Goal: Task Accomplishment & Management: Complete application form

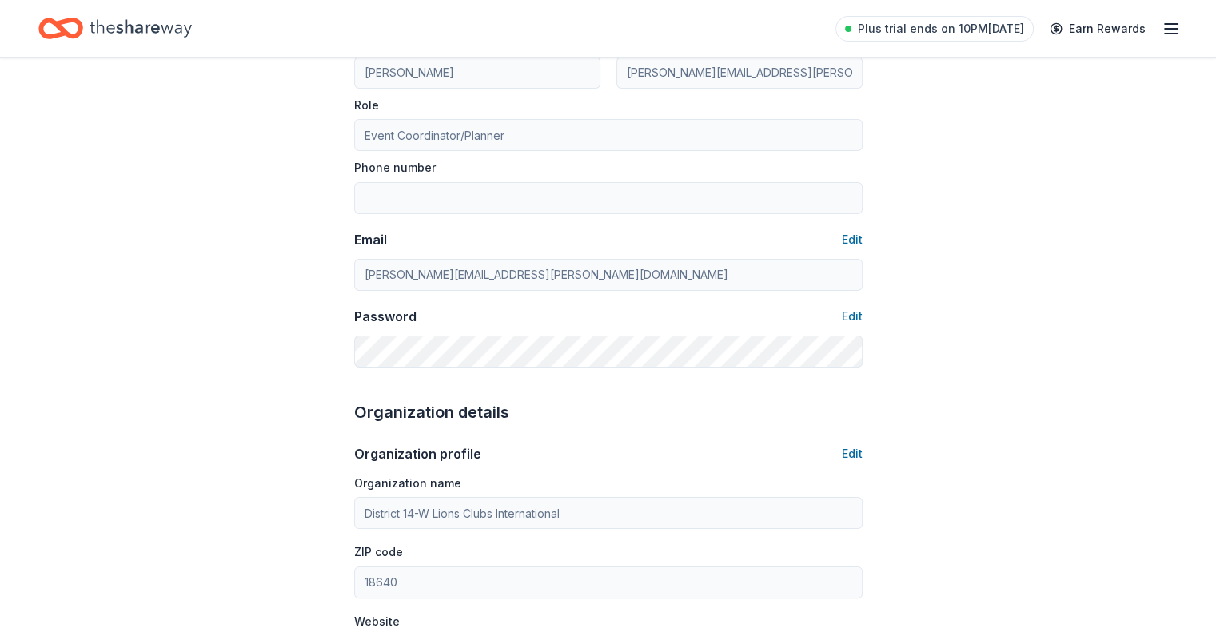
scroll to position [169, 0]
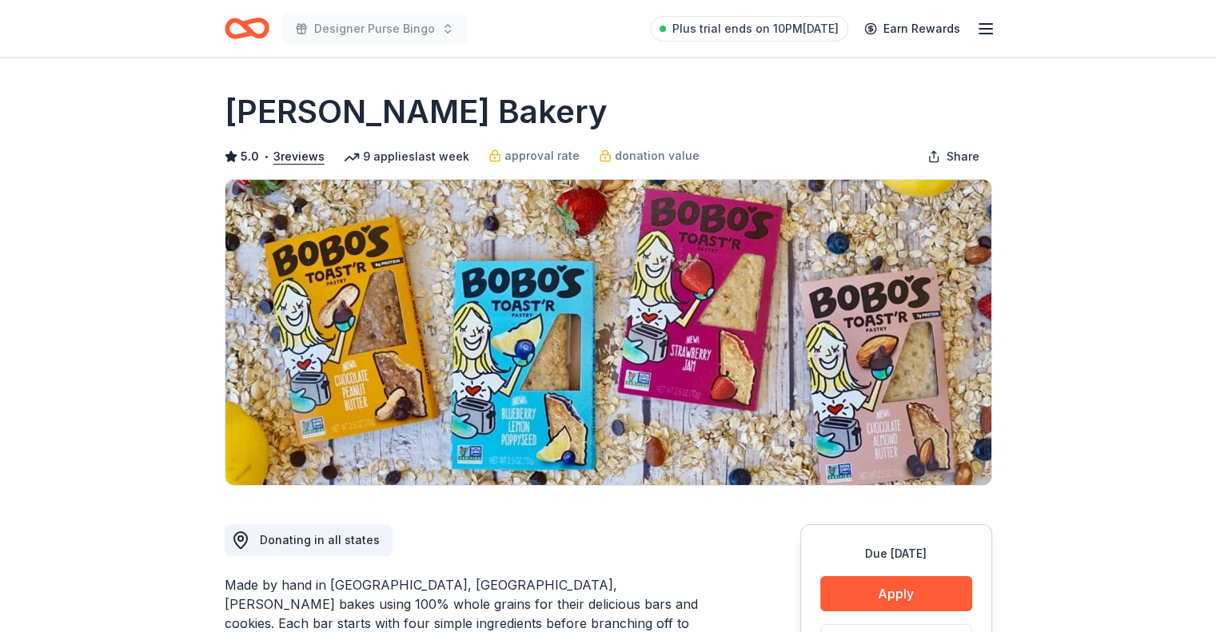
click at [238, 28] on icon "Home" at bounding box center [247, 29] width 45 height 38
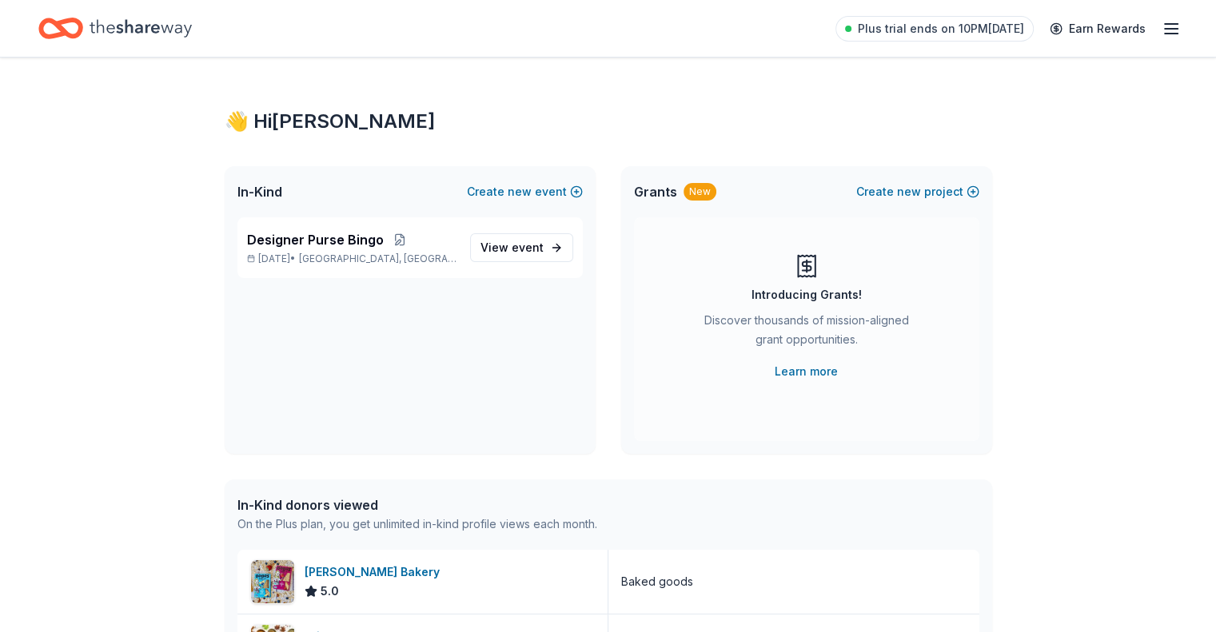
click at [129, 32] on icon "Home" at bounding box center [141, 28] width 102 height 33
click at [300, 233] on span "Designer Purse Bingo" at bounding box center [315, 239] width 137 height 19
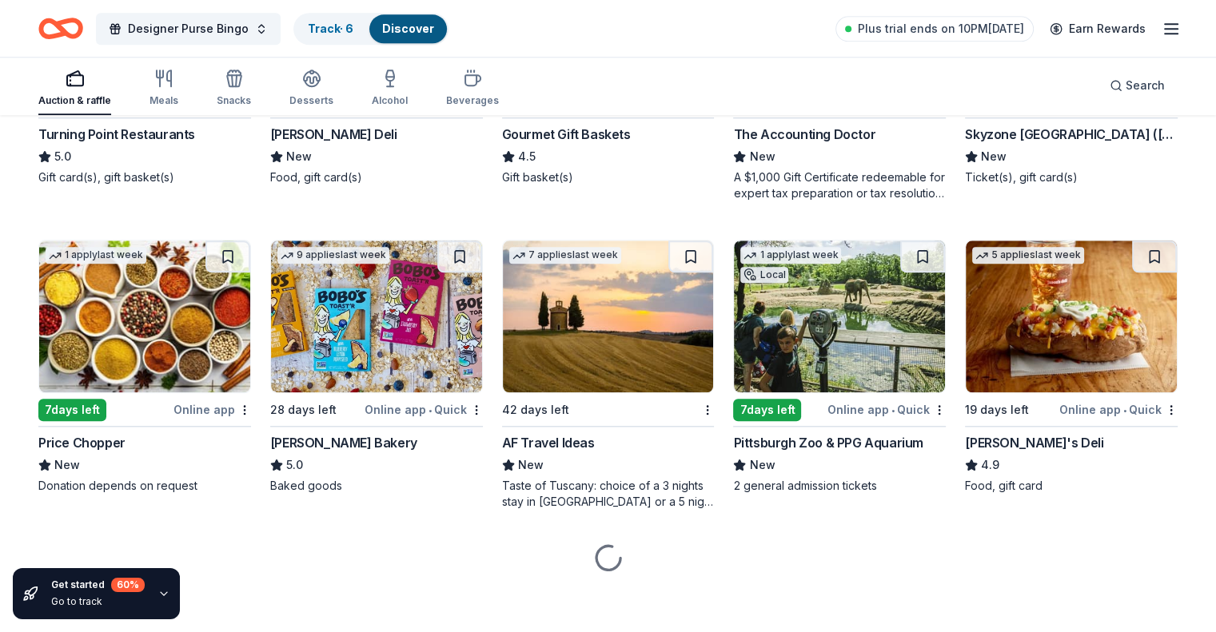
scroll to position [1600, 0]
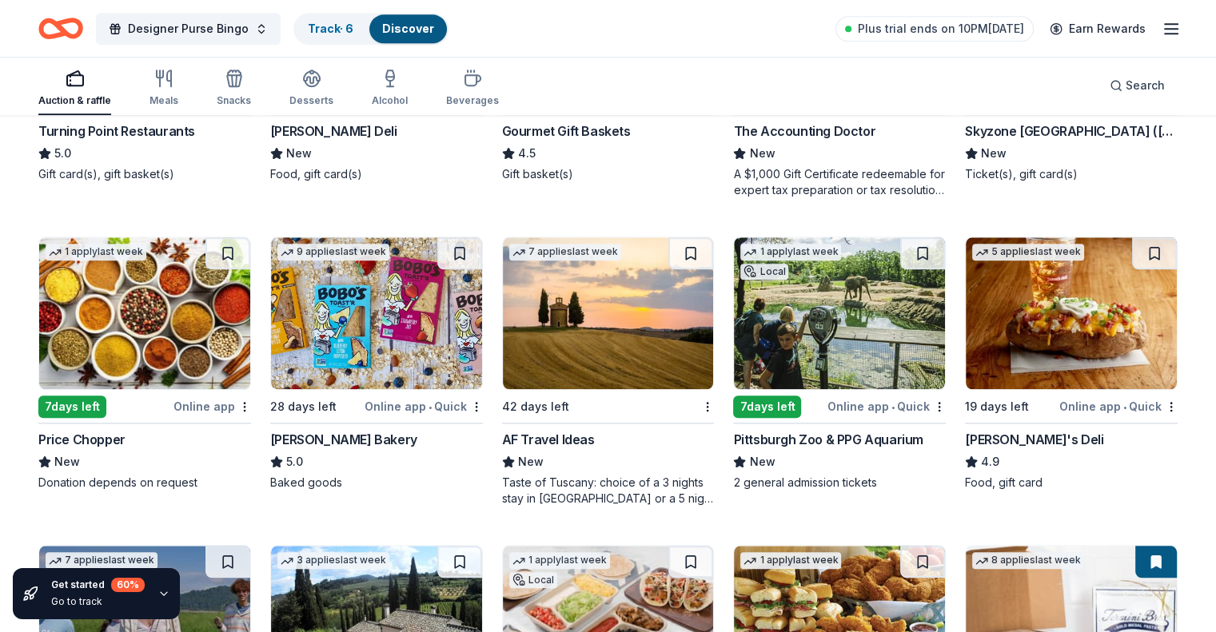
click at [596, 361] on img at bounding box center [608, 313] width 211 height 152
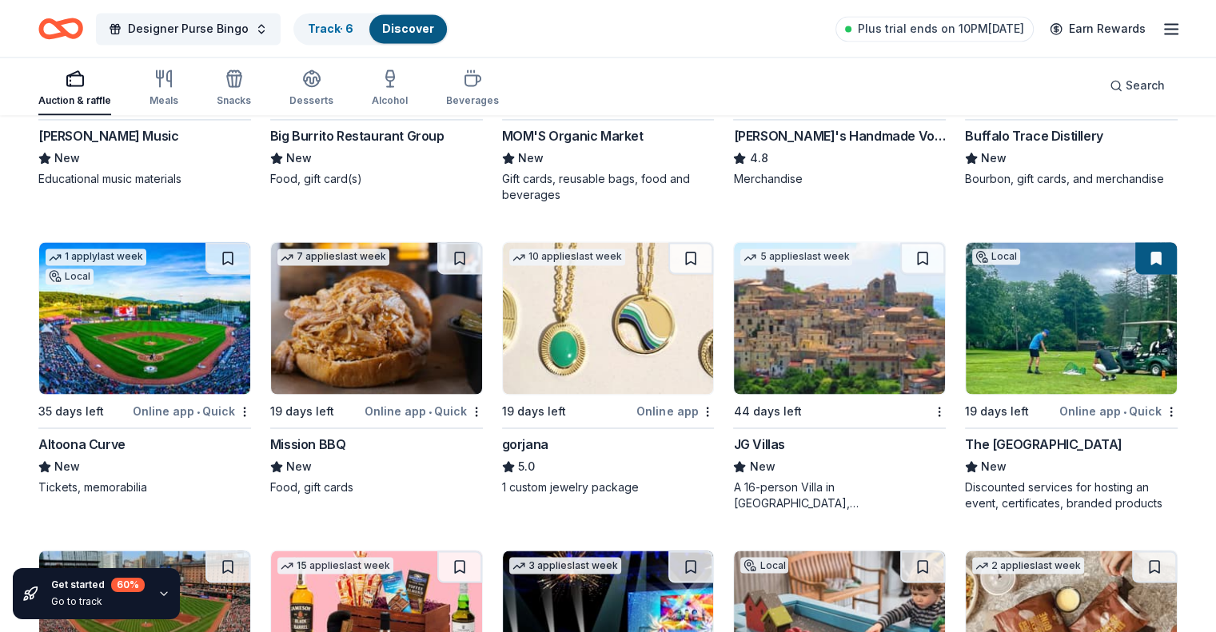
scroll to position [2559, 0]
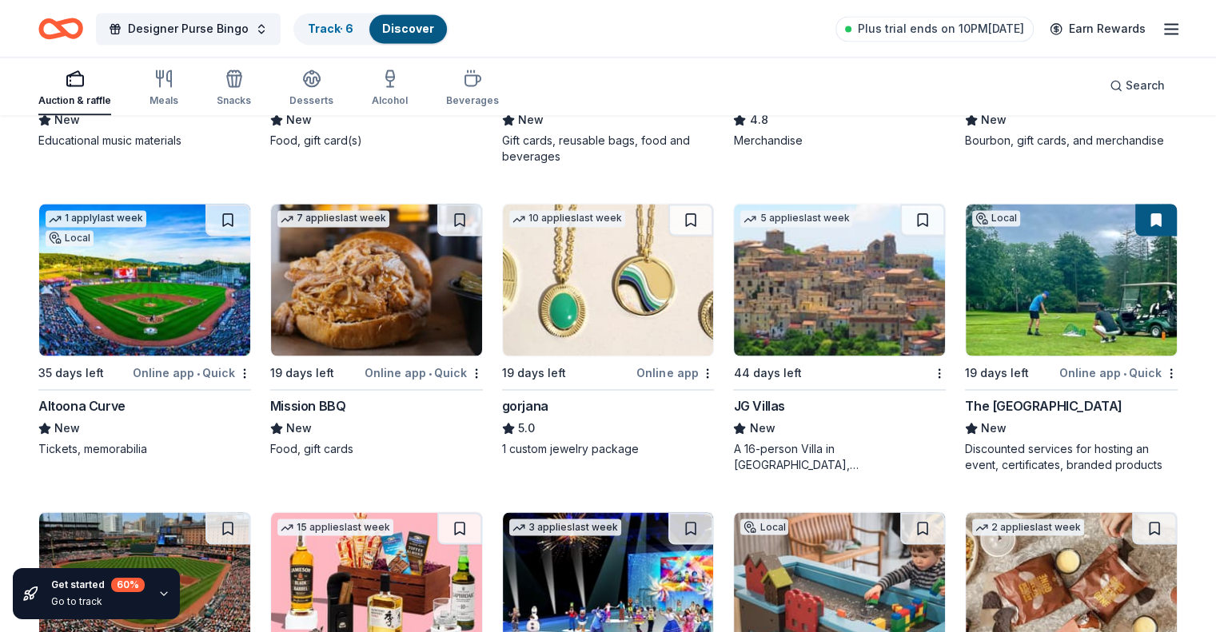
click at [421, 412] on div "Mission BBQ" at bounding box center [376, 405] width 213 height 19
click at [582, 316] on img at bounding box center [608, 280] width 211 height 152
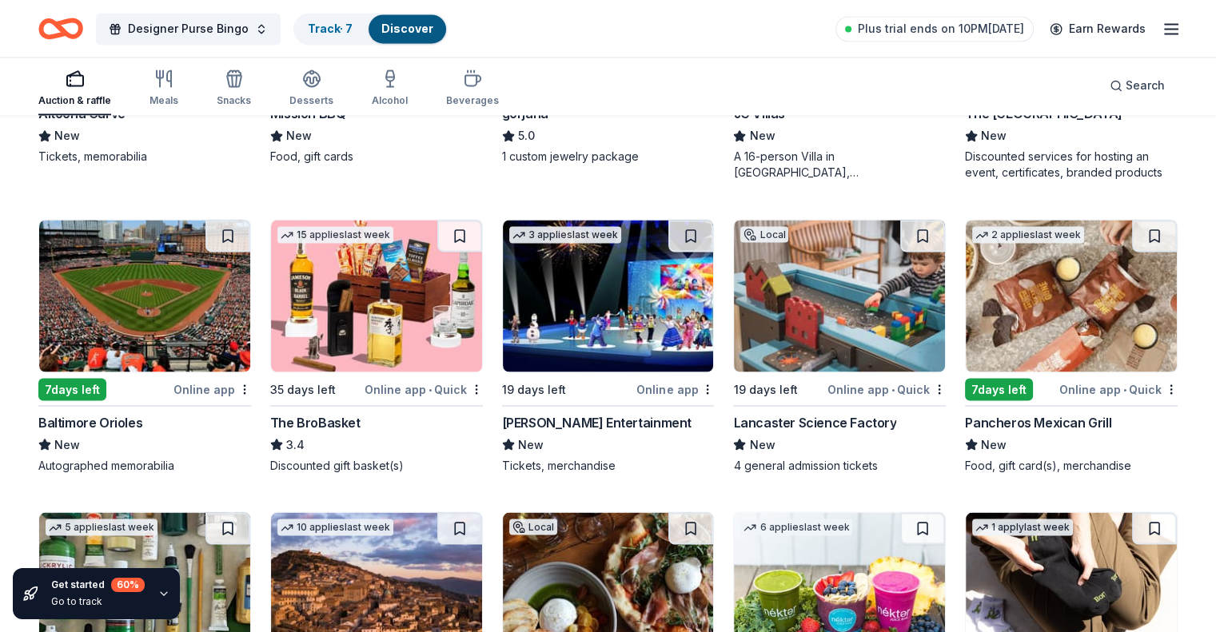
scroll to position [2879, 0]
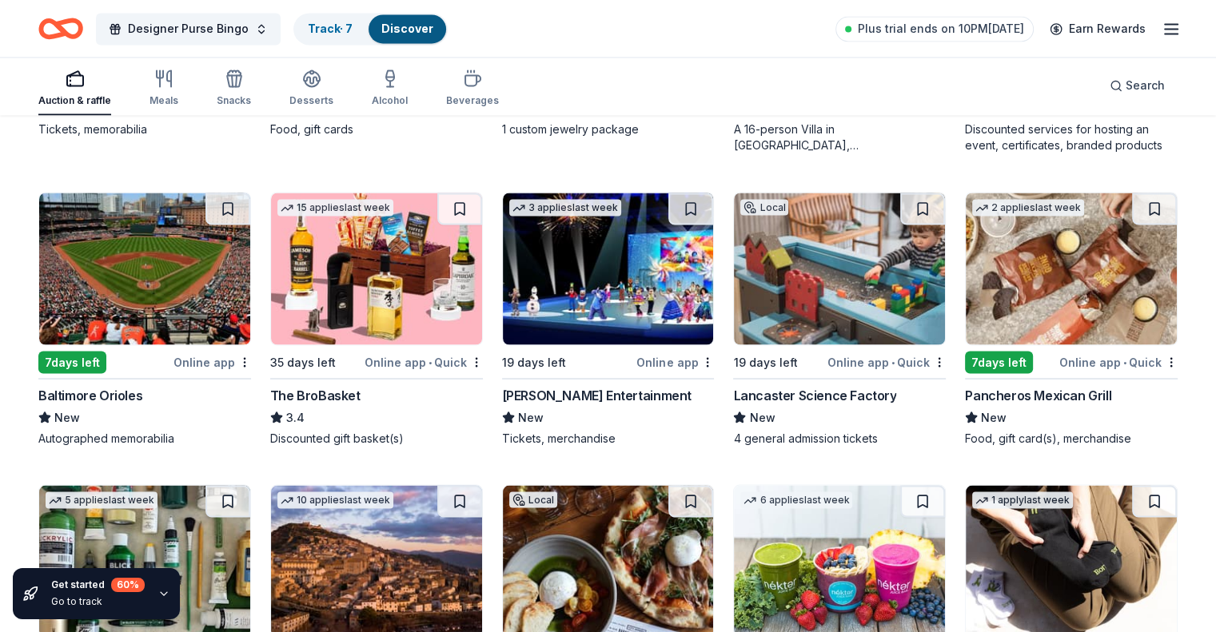
click at [380, 278] on img at bounding box center [376, 269] width 211 height 152
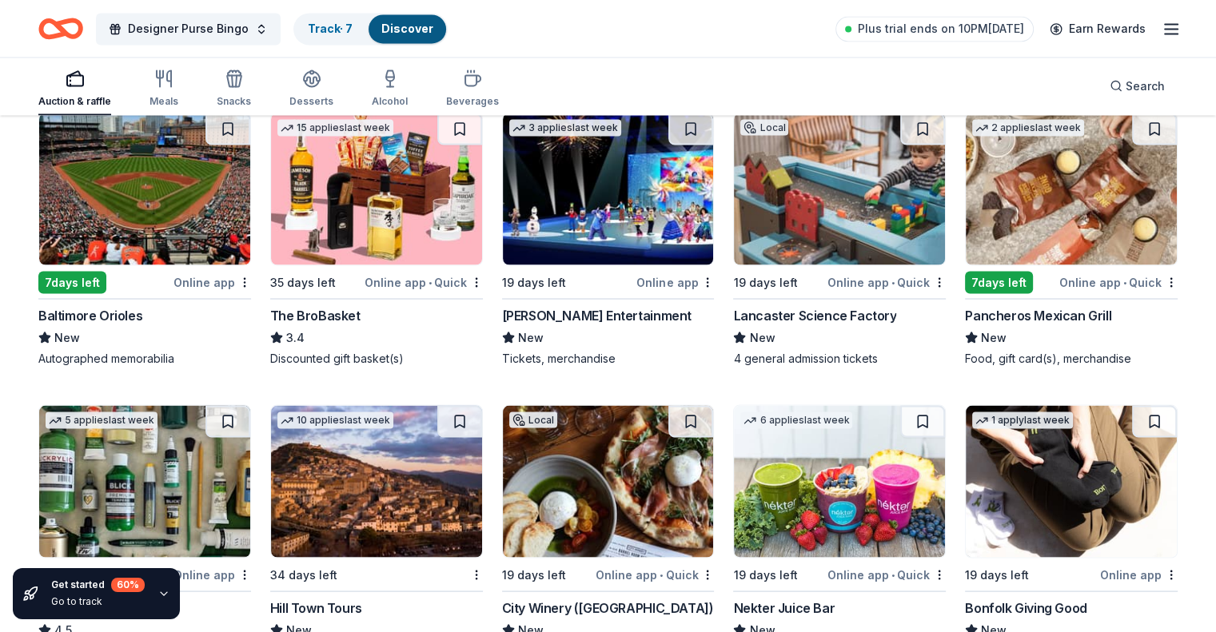
click at [1036, 213] on img at bounding box center [1070, 189] width 211 height 152
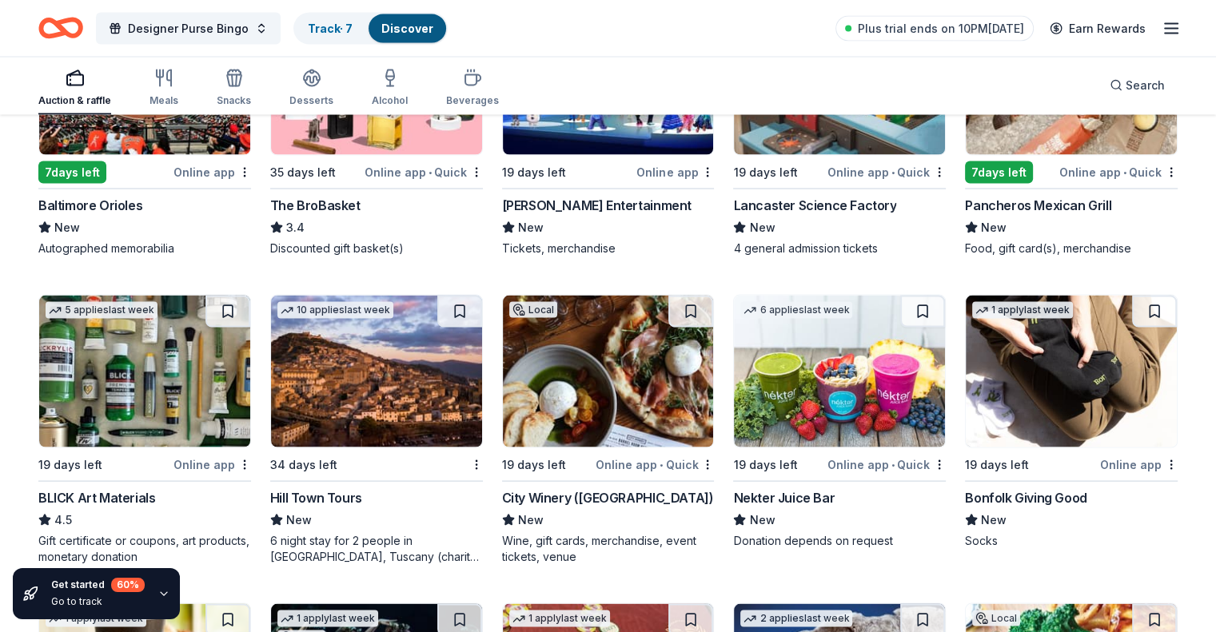
scroll to position [3119, 0]
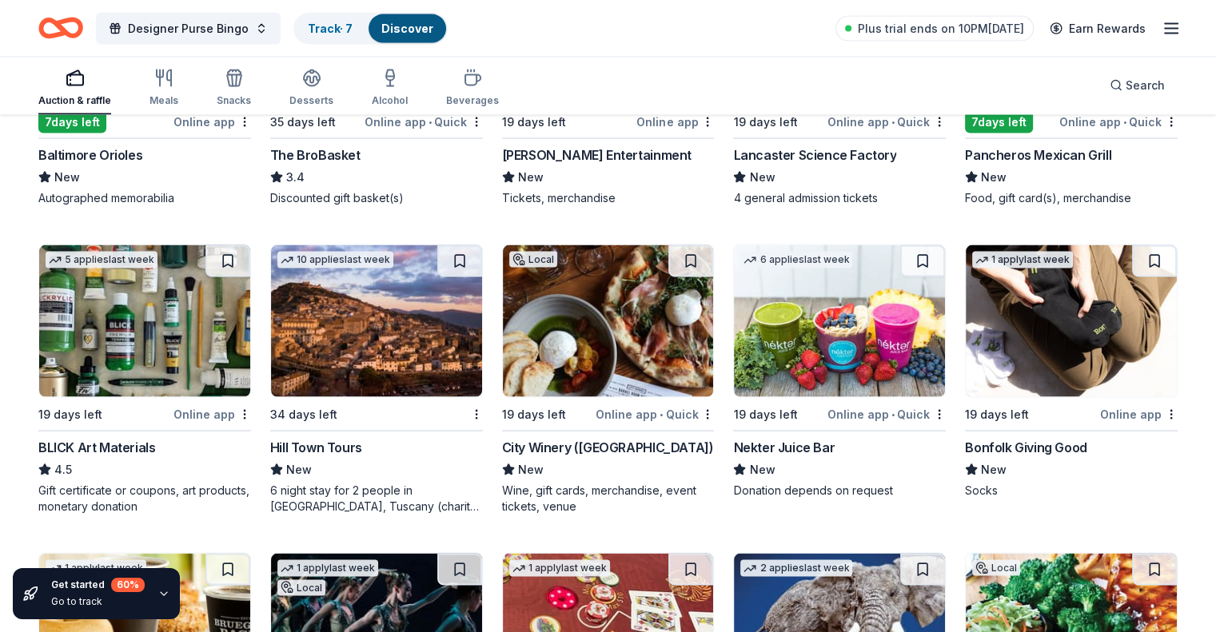
drag, startPoint x: 139, startPoint y: 442, endPoint x: 113, endPoint y: 442, distance: 26.4
click at [113, 442] on div "BLICK Art Materials" at bounding box center [96, 447] width 117 height 19
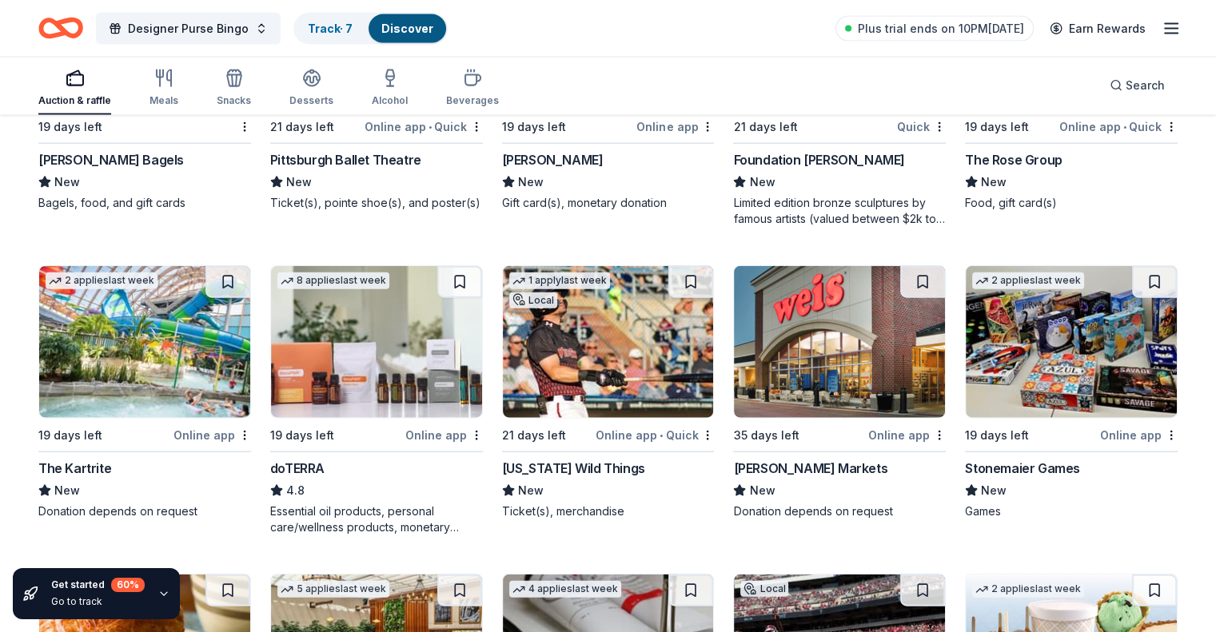
scroll to position [3754, 0]
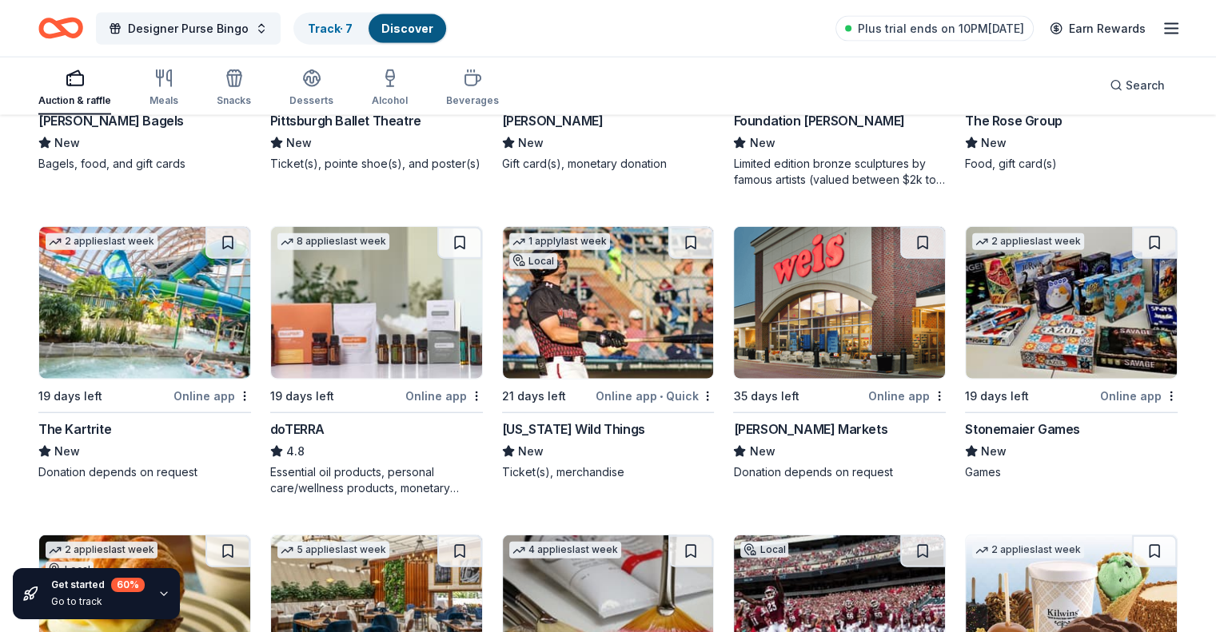
click at [815, 309] on img at bounding box center [839, 303] width 211 height 152
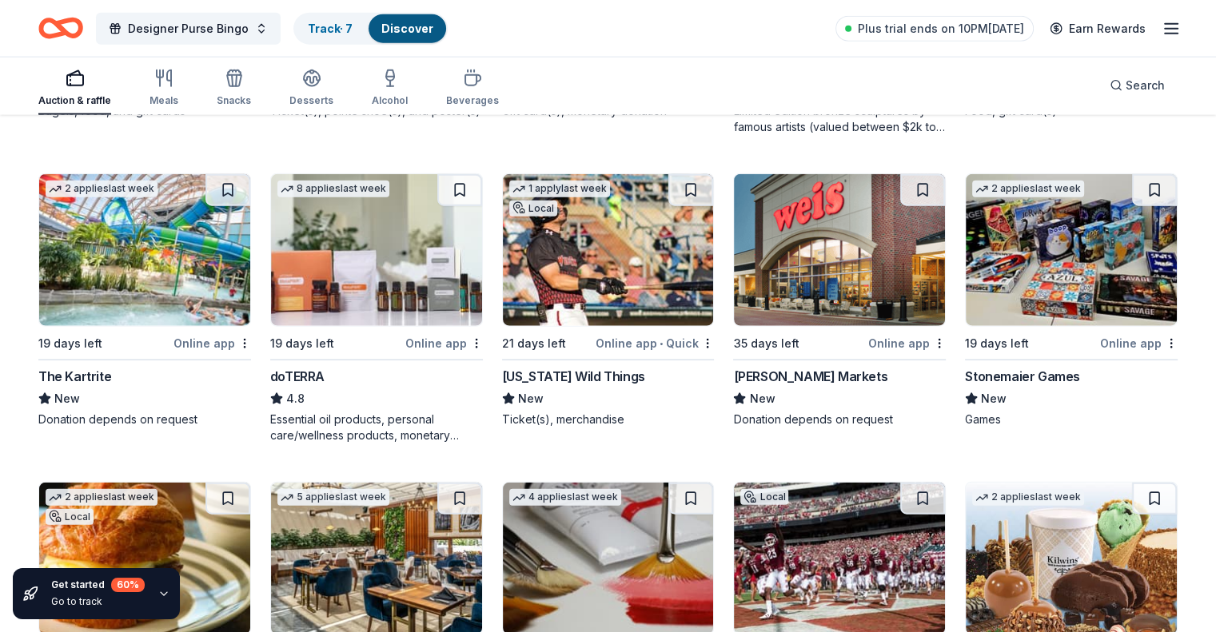
scroll to position [3834, 0]
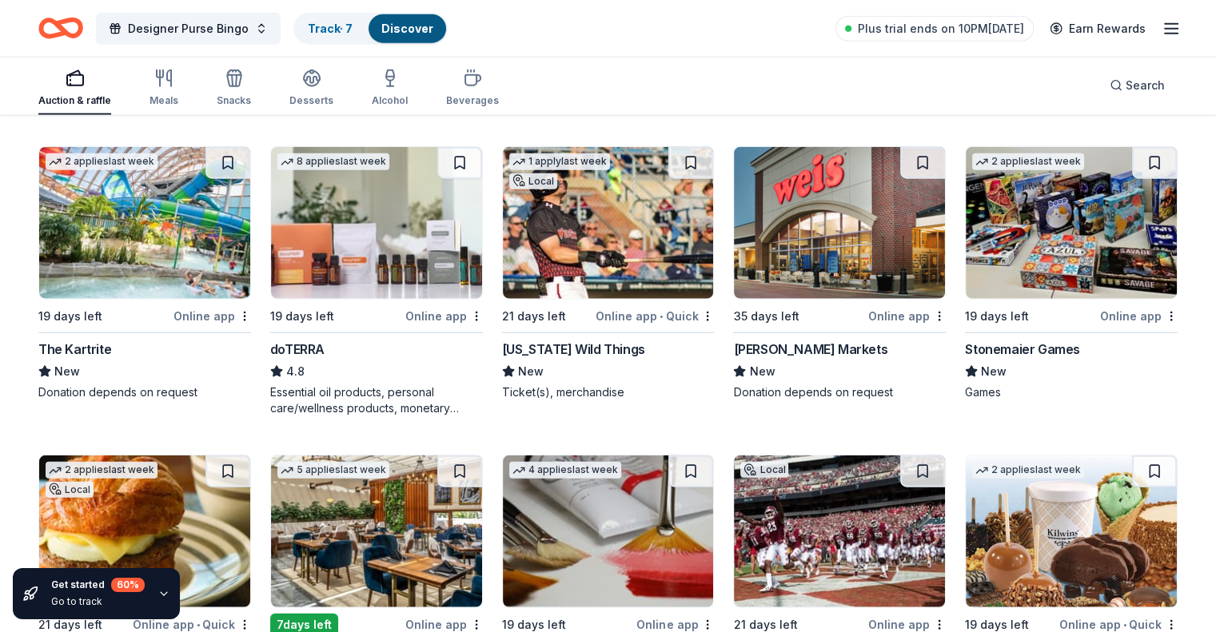
click at [1060, 259] on img at bounding box center [1070, 223] width 211 height 152
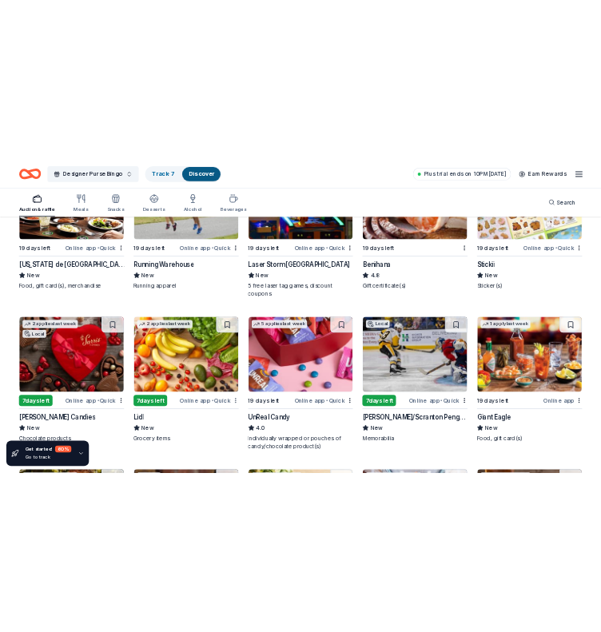
scroll to position [4987, 0]
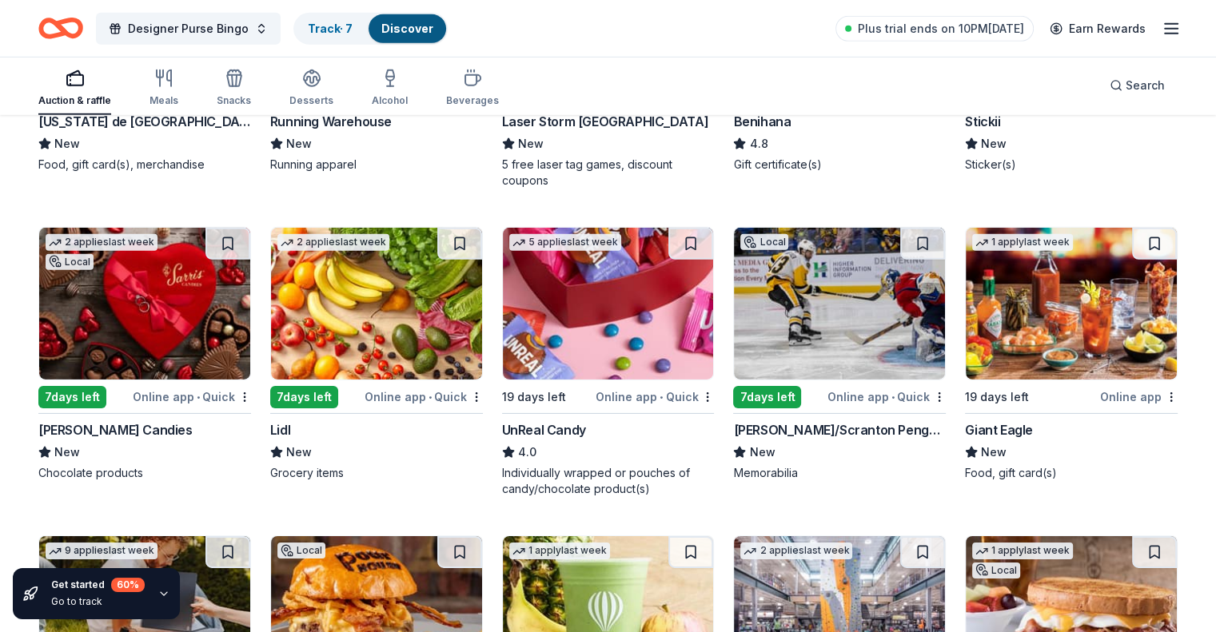
click at [833, 328] on img at bounding box center [839, 304] width 211 height 152
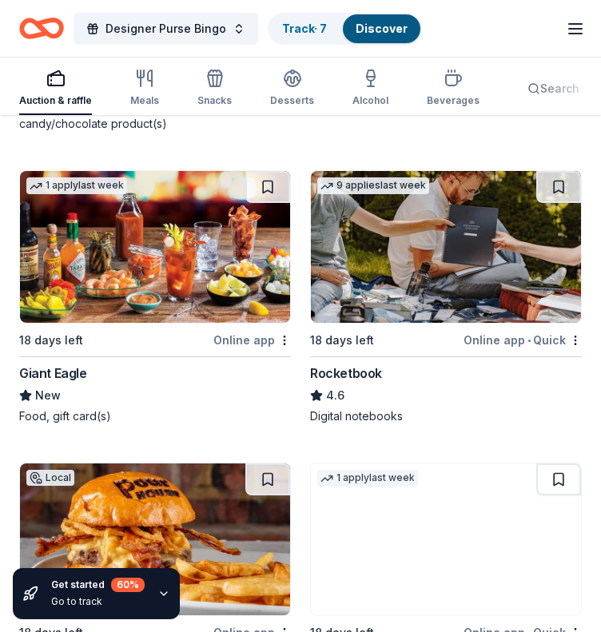
scroll to position [12660, 0]
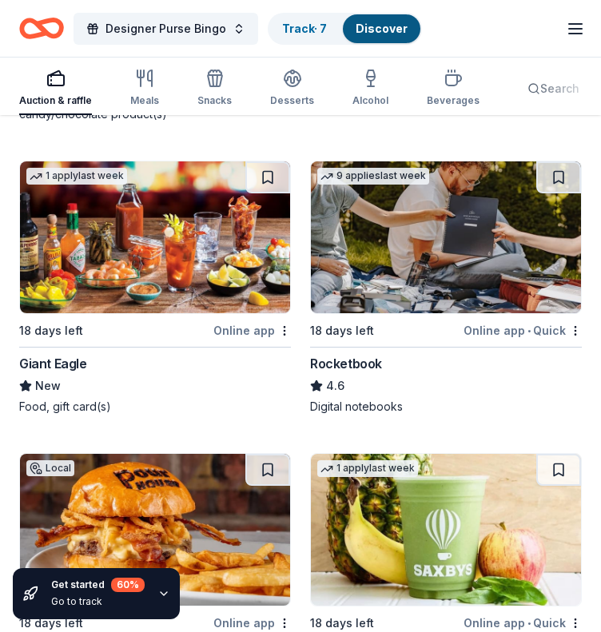
click at [457, 213] on img at bounding box center [446, 237] width 270 height 152
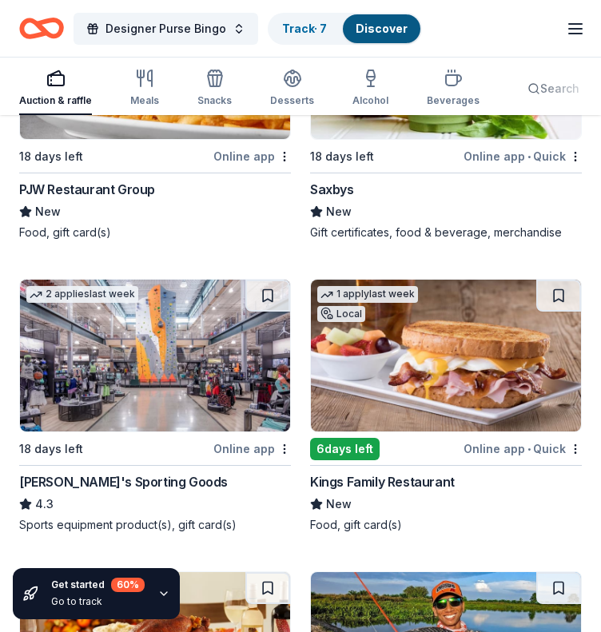
scroll to position [13207, 0]
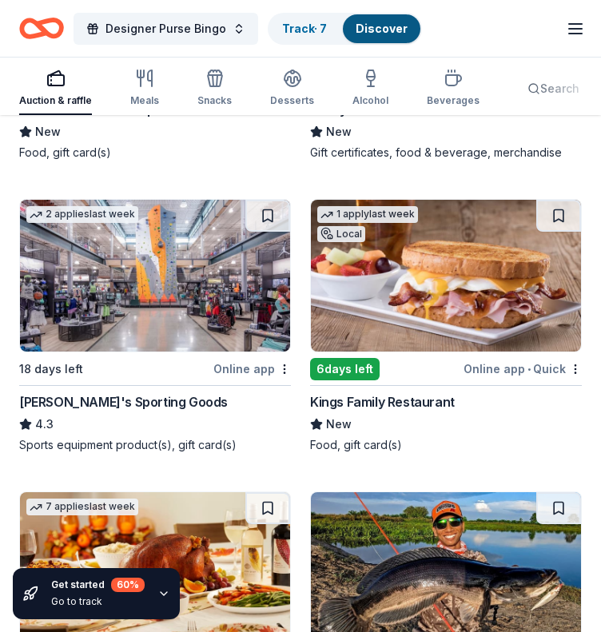
click at [173, 252] on img at bounding box center [155, 276] width 270 height 152
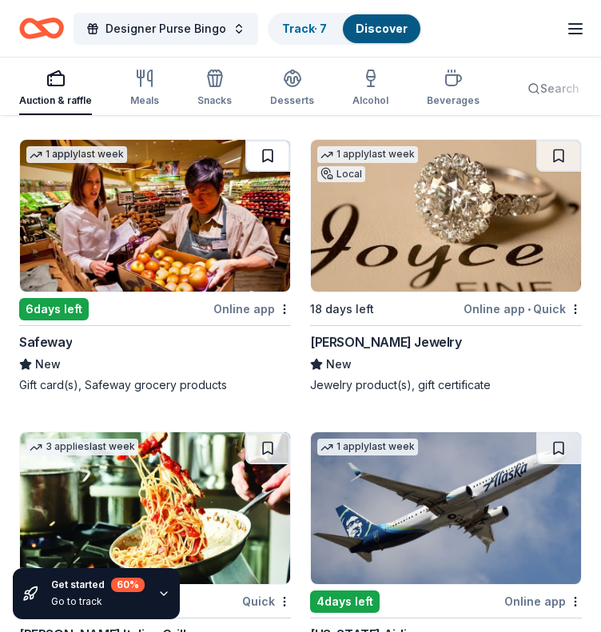
scroll to position [14988, 0]
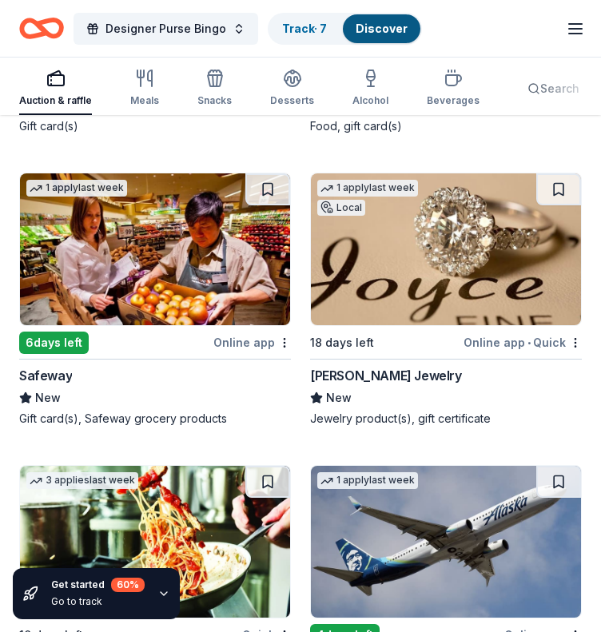
click at [430, 275] on img at bounding box center [446, 249] width 270 height 152
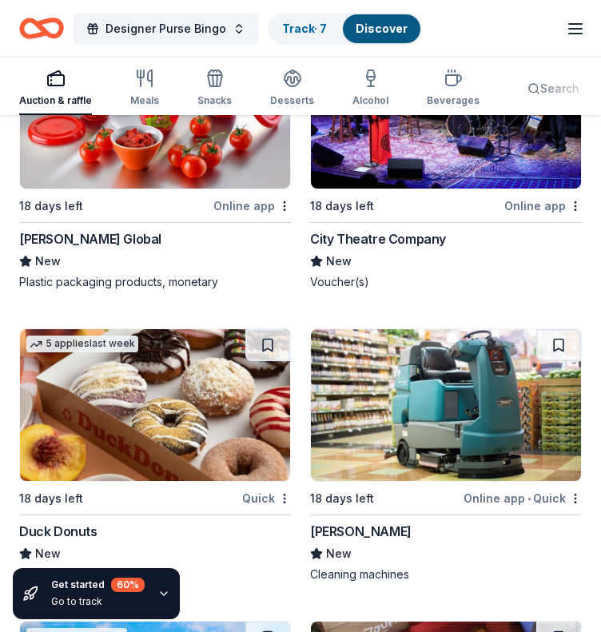
scroll to position [16986, 0]
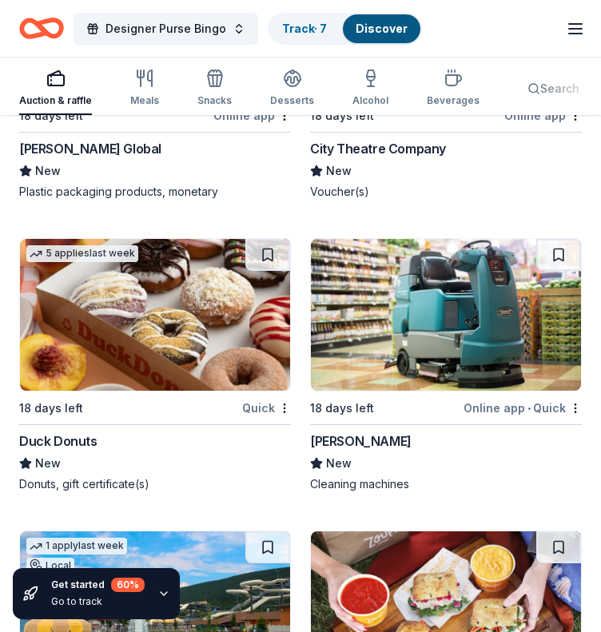
click at [217, 306] on img at bounding box center [155, 315] width 270 height 152
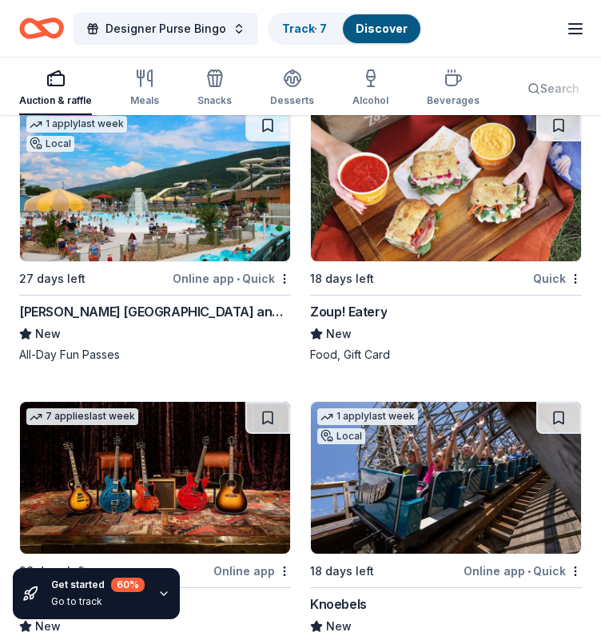
scroll to position [17529, 0]
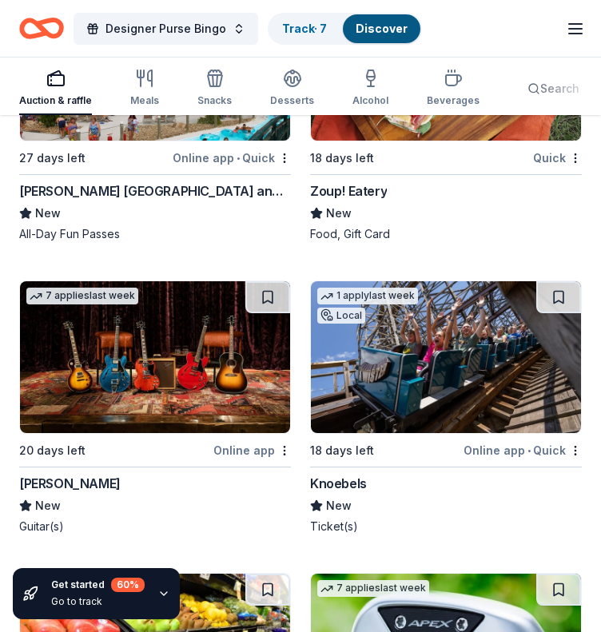
click at [456, 342] on img at bounding box center [446, 357] width 270 height 152
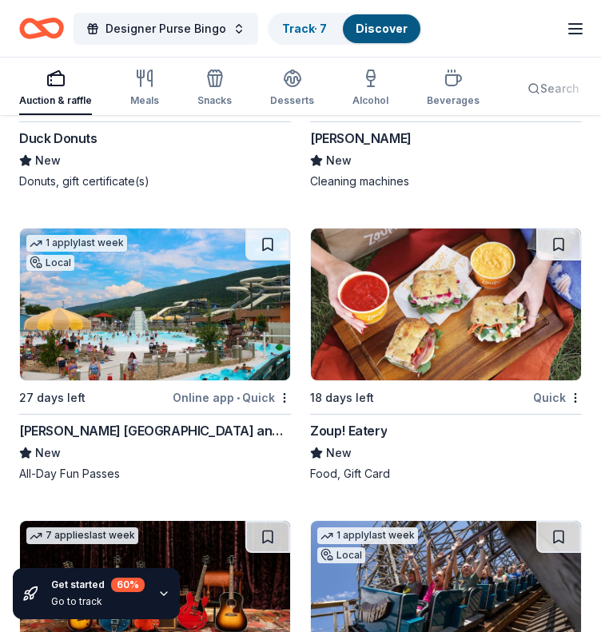
click at [163, 294] on img at bounding box center [155, 305] width 270 height 152
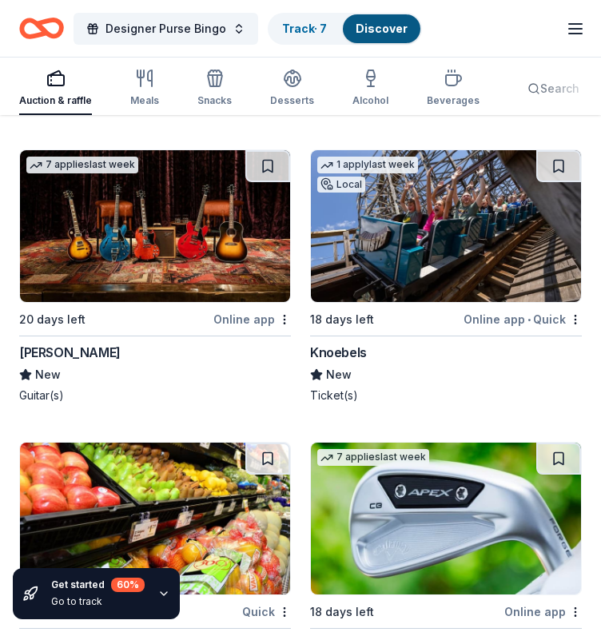
scroll to position [17689, 0]
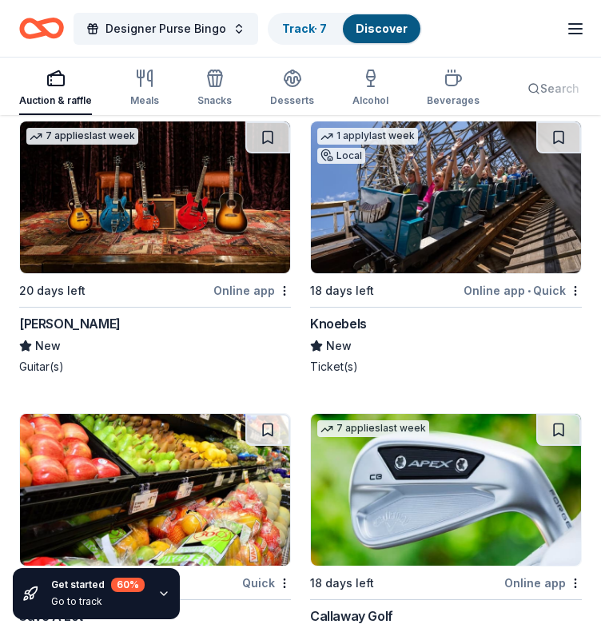
click at [146, 168] on img at bounding box center [155, 197] width 270 height 152
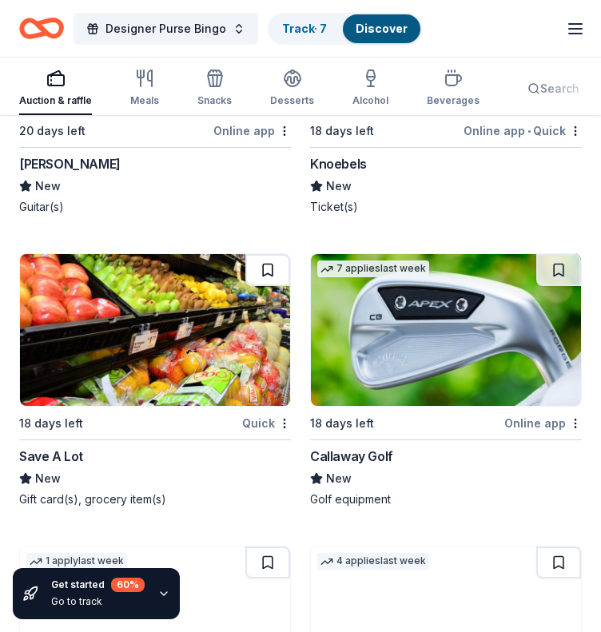
scroll to position [17929, 0]
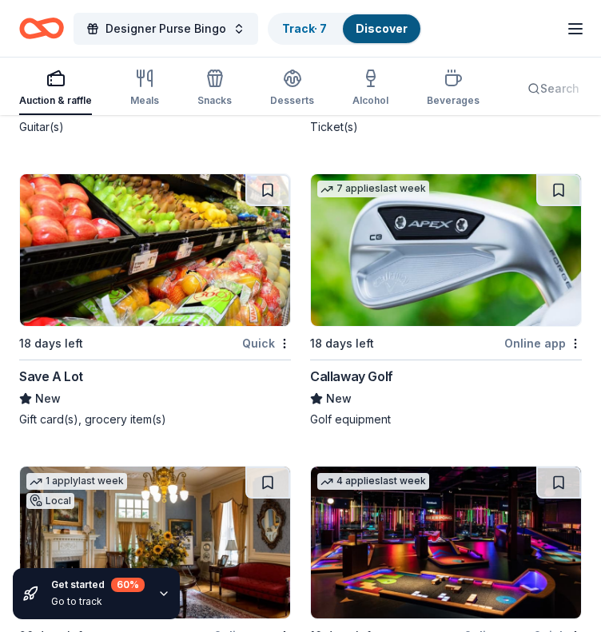
click at [467, 236] on img at bounding box center [446, 250] width 270 height 152
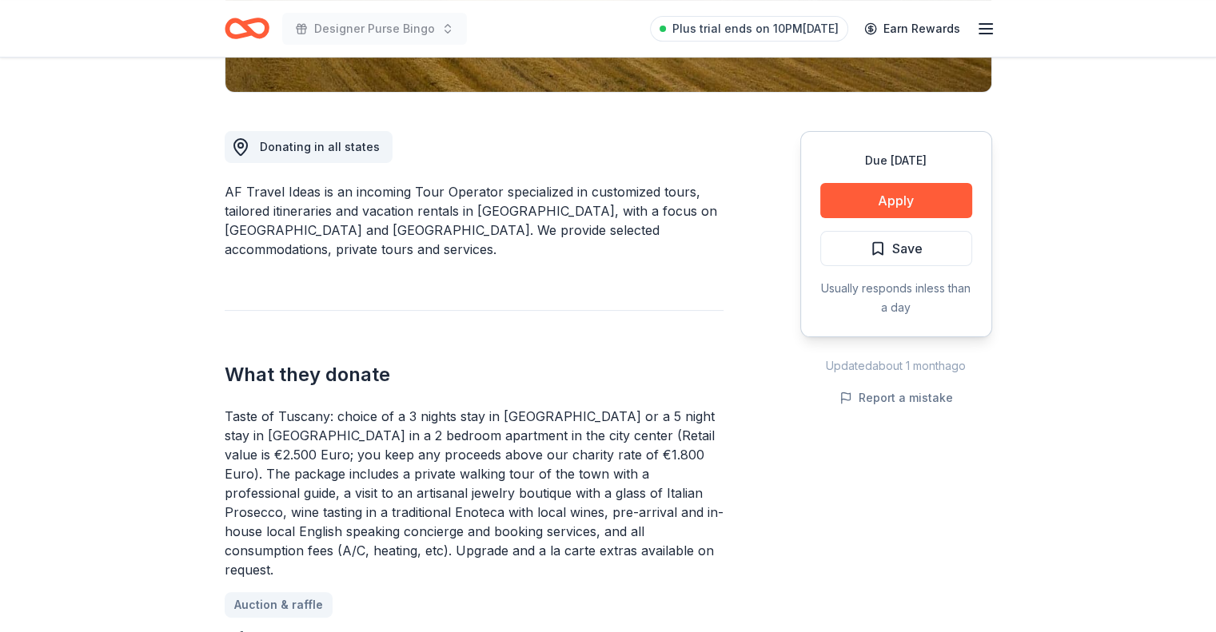
scroll to position [400, 0]
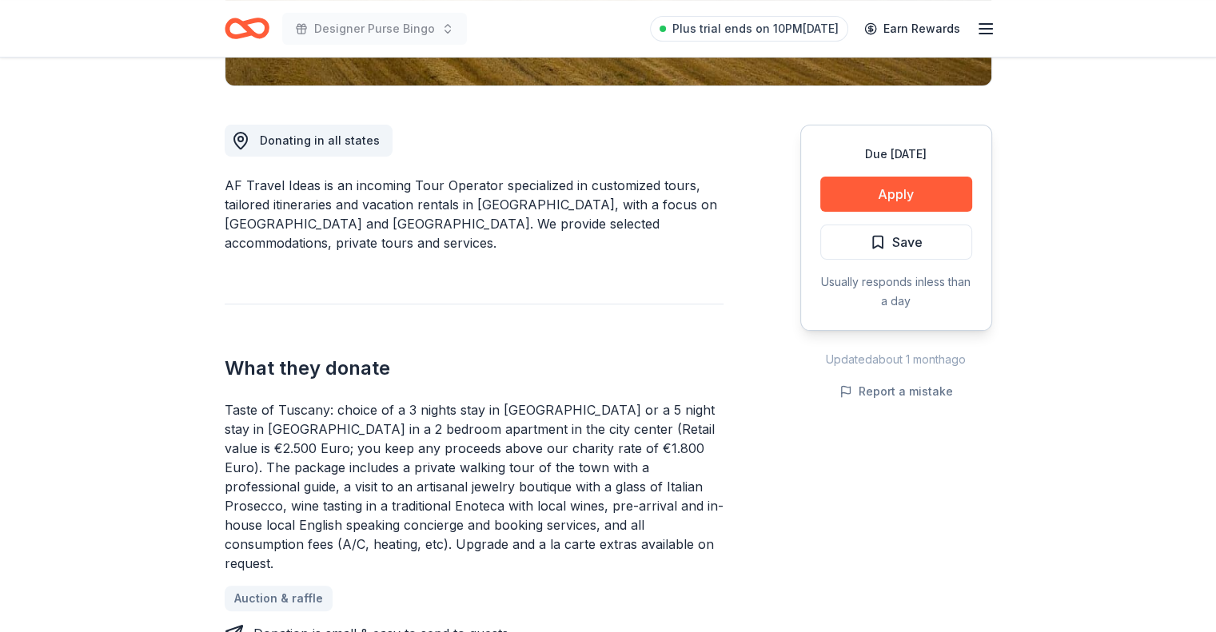
drag, startPoint x: 195, startPoint y: 401, endPoint x: 202, endPoint y: 460, distance: 58.8
drag, startPoint x: 202, startPoint y: 458, endPoint x: 204, endPoint y: 481, distance: 23.2
drag, startPoint x: 214, startPoint y: 460, endPoint x: 215, endPoint y: 482, distance: 21.6
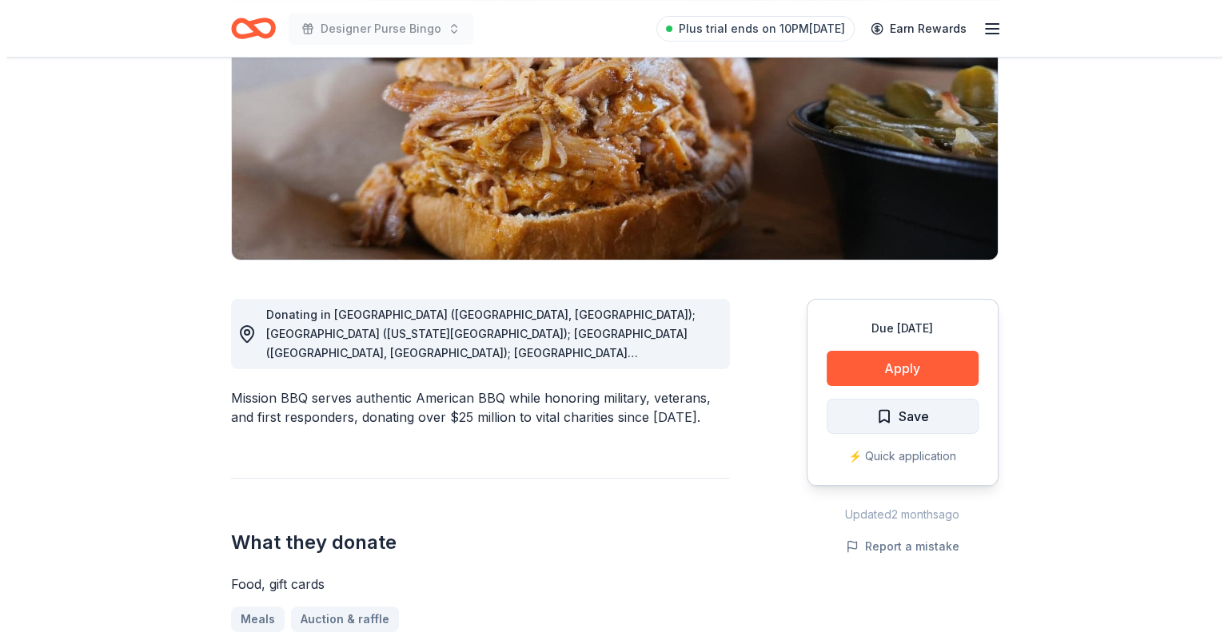
scroll to position [240, 0]
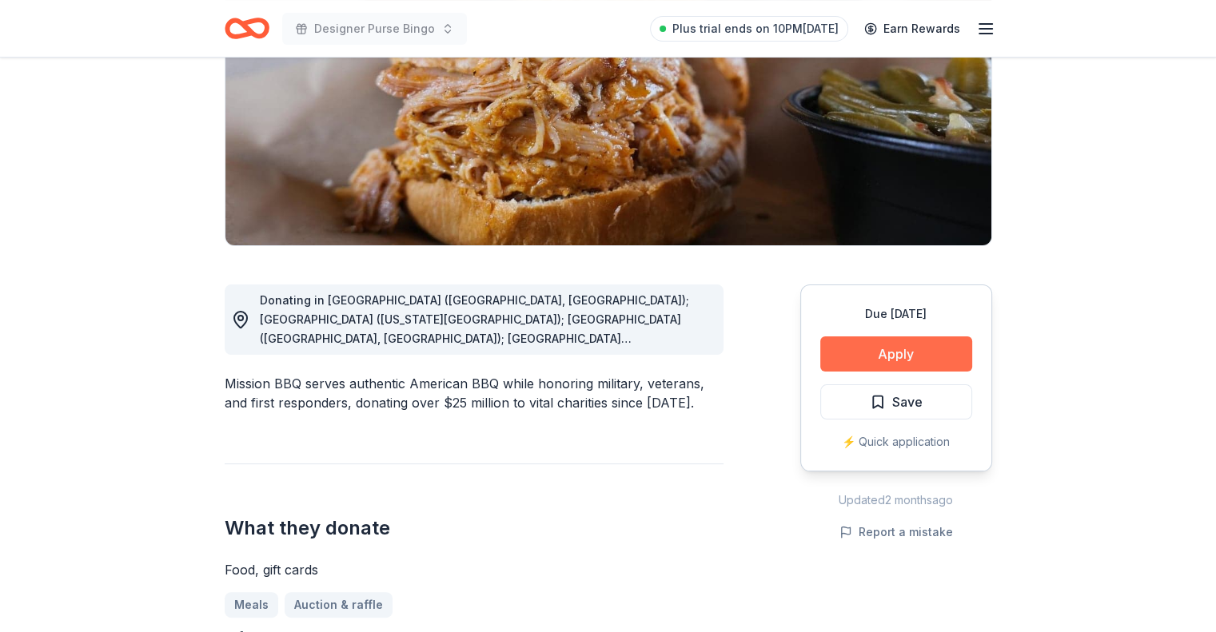
click at [894, 355] on button "Apply" at bounding box center [896, 353] width 152 height 35
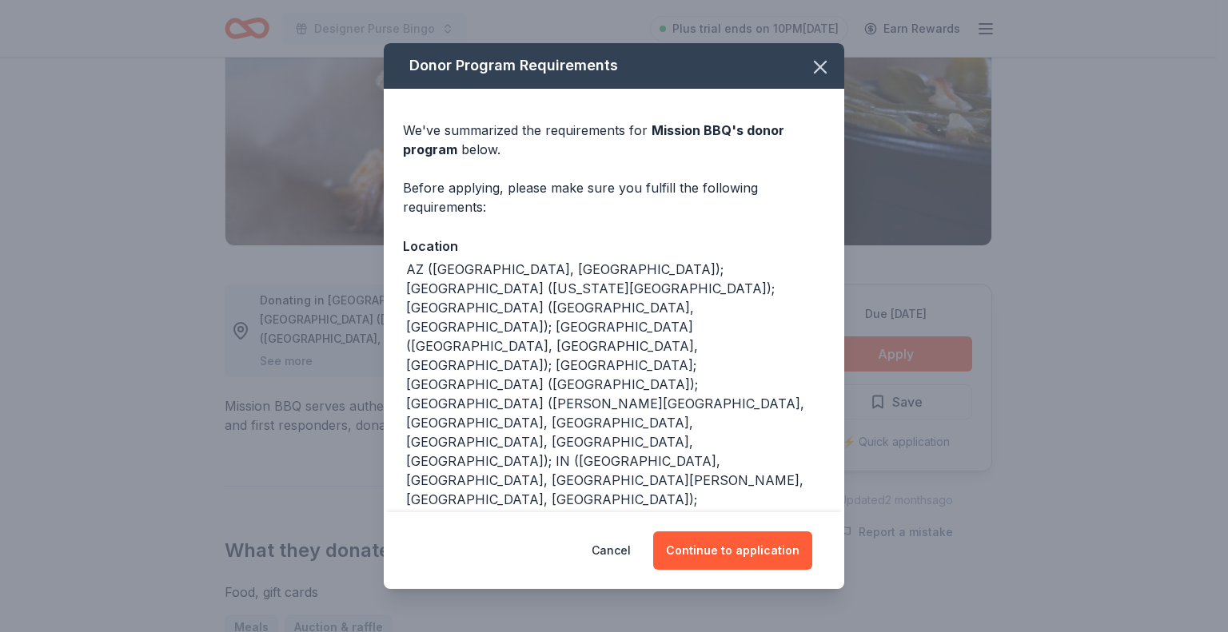
click at [691, 445] on div "AZ (Paradise Valley, Surprise); CO (Colorado Springs); CT (Orange, Southington)…" at bounding box center [615, 634] width 419 height 748
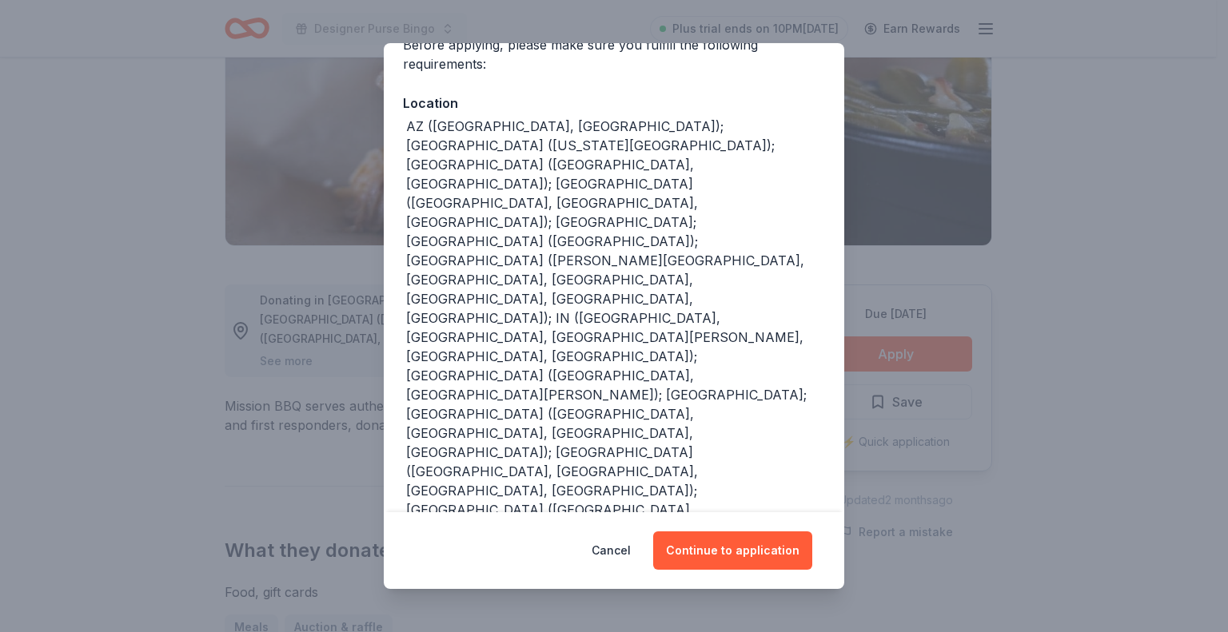
scroll to position [144, 0]
click at [691, 548] on button "Continue to application" at bounding box center [732, 550] width 159 height 38
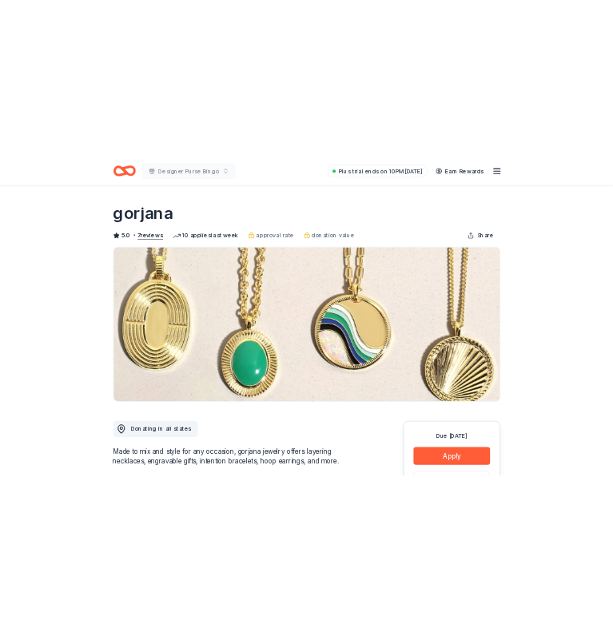
scroll to position [160, 0]
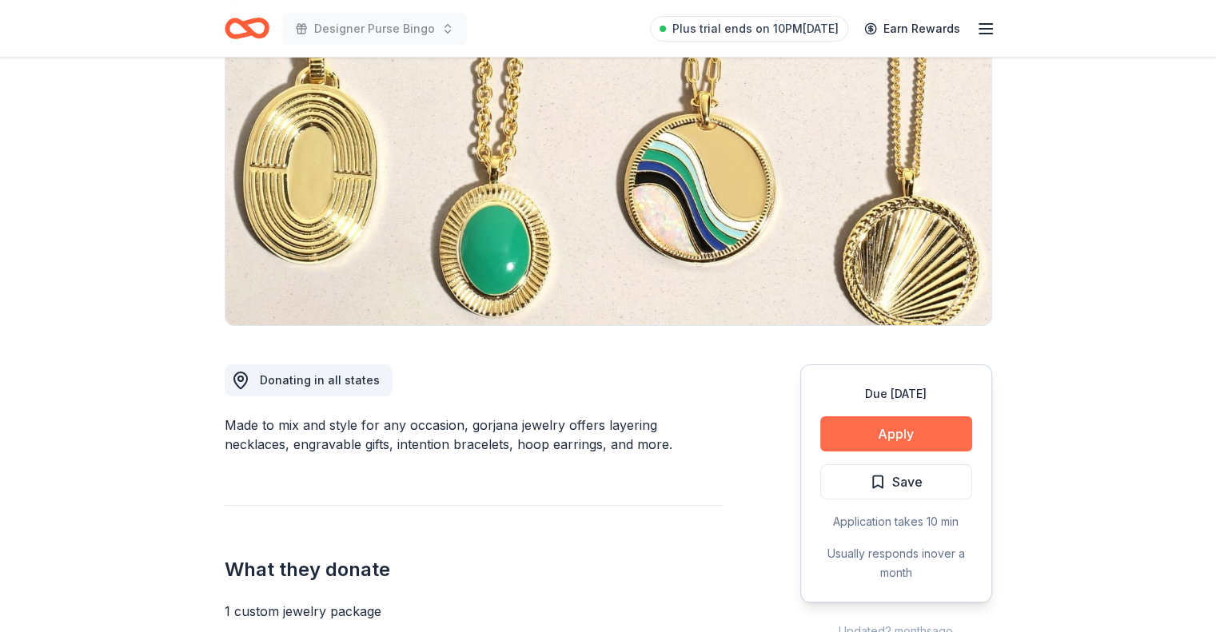
click at [879, 431] on button "Apply" at bounding box center [896, 433] width 152 height 35
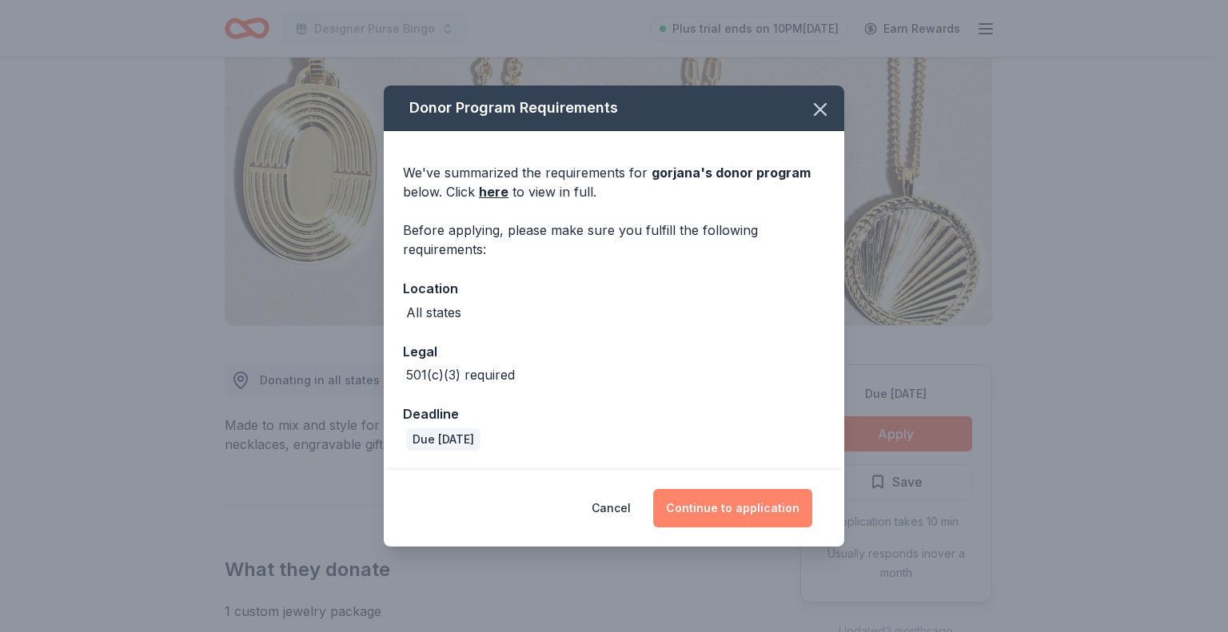
click at [700, 511] on button "Continue to application" at bounding box center [732, 508] width 159 height 38
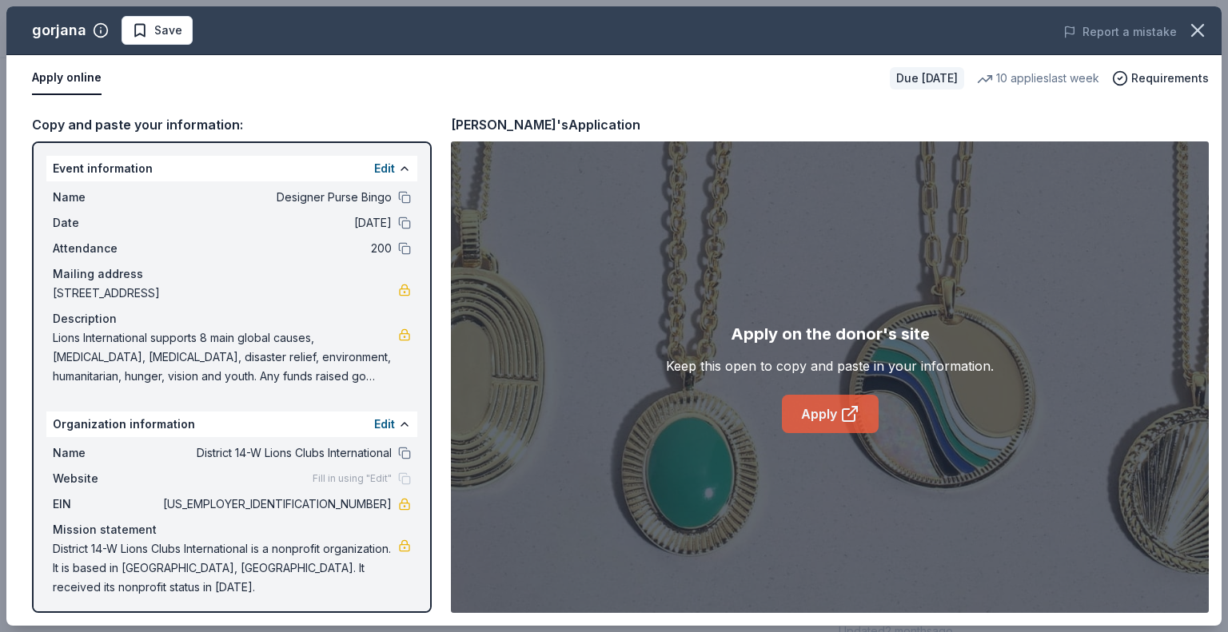
click at [845, 416] on icon at bounding box center [849, 413] width 19 height 19
click at [163, 28] on span "Save" at bounding box center [168, 30] width 28 height 19
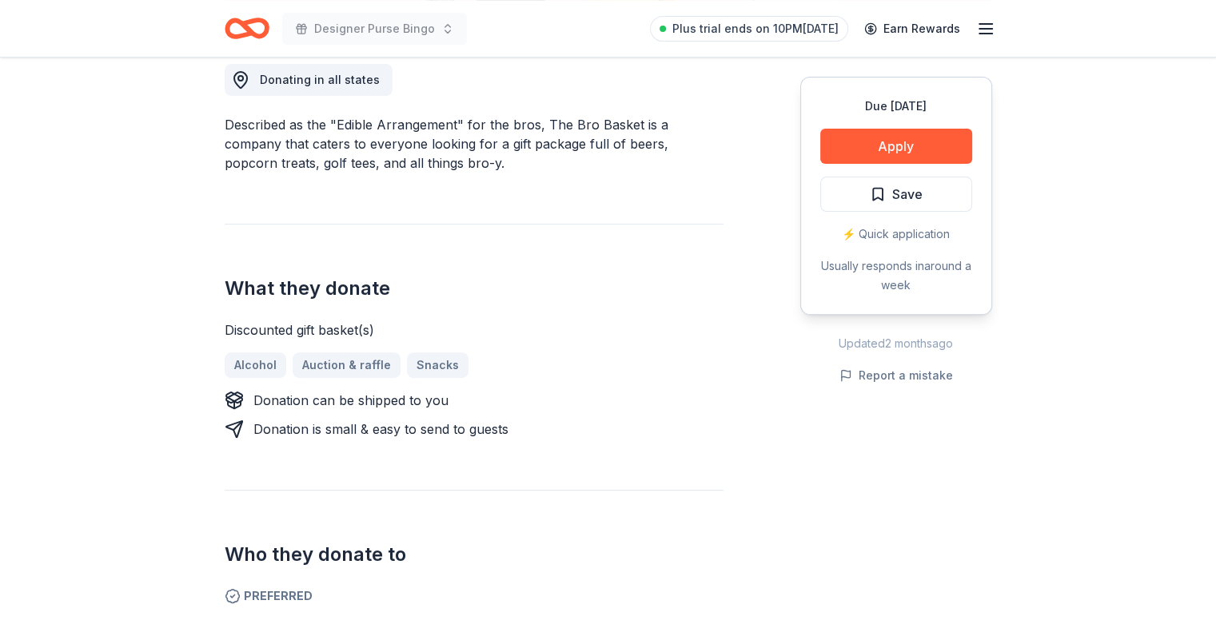
scroll to position [559, 0]
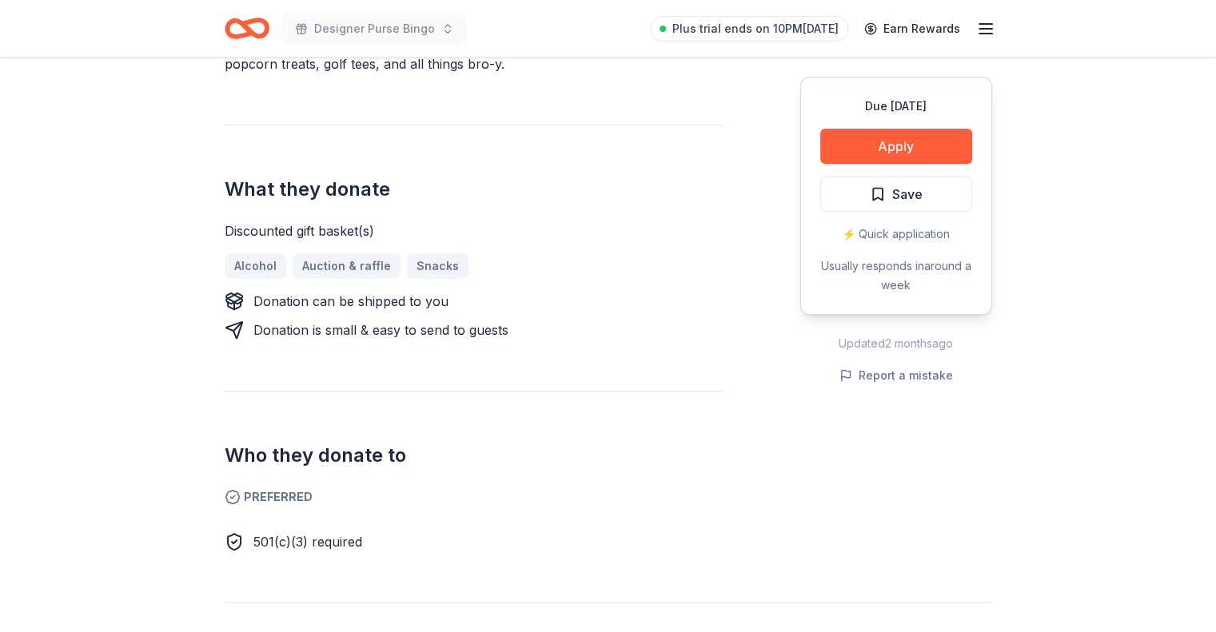
drag, startPoint x: 527, startPoint y: 336, endPoint x: 527, endPoint y: 298, distance: 37.6
click at [524, 297] on div "Donation can be shipped to you Donation is small & easy to send to guests" at bounding box center [474, 316] width 499 height 48
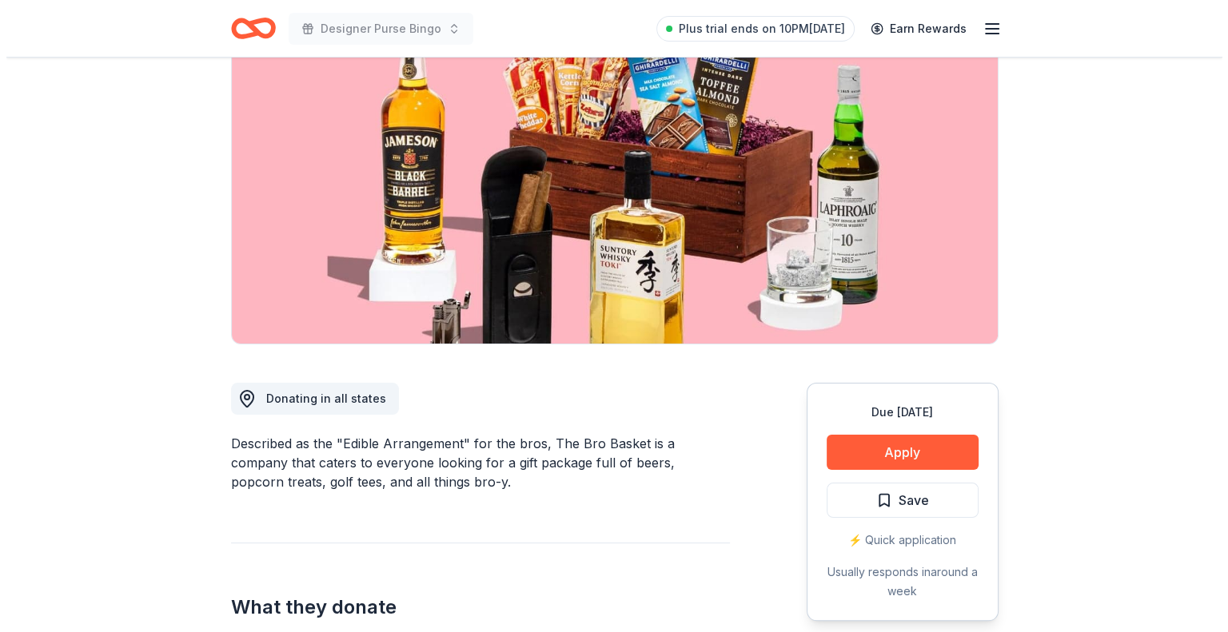
scroll to position [160, 0]
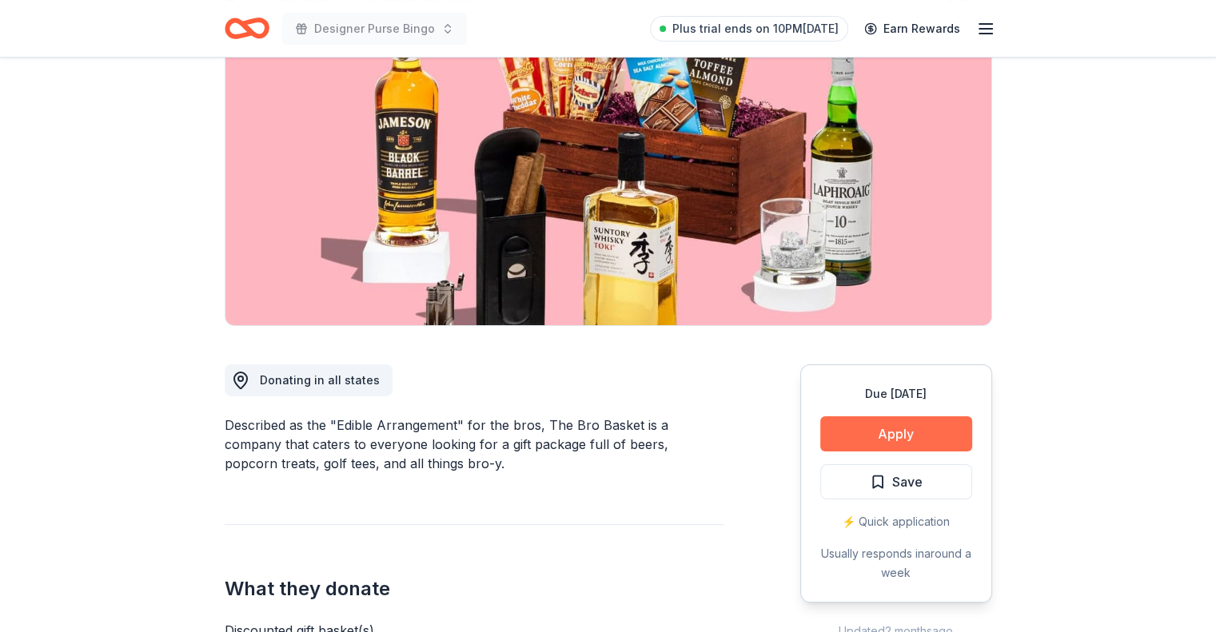
click at [888, 424] on button "Apply" at bounding box center [896, 433] width 152 height 35
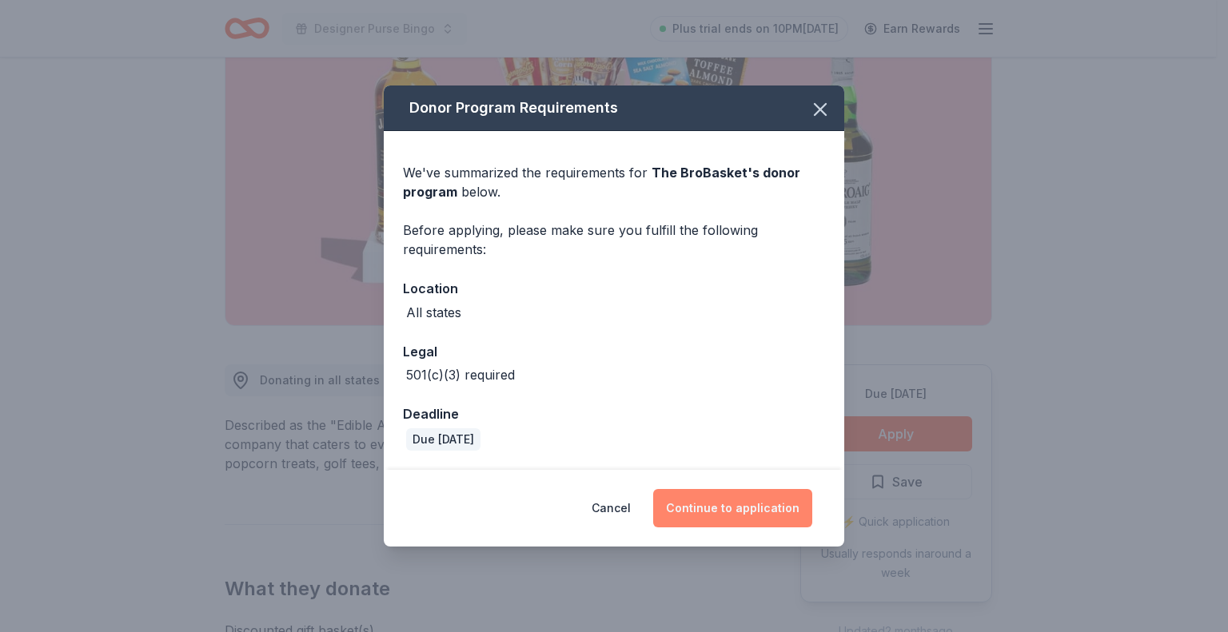
click at [735, 505] on button "Continue to application" at bounding box center [732, 508] width 159 height 38
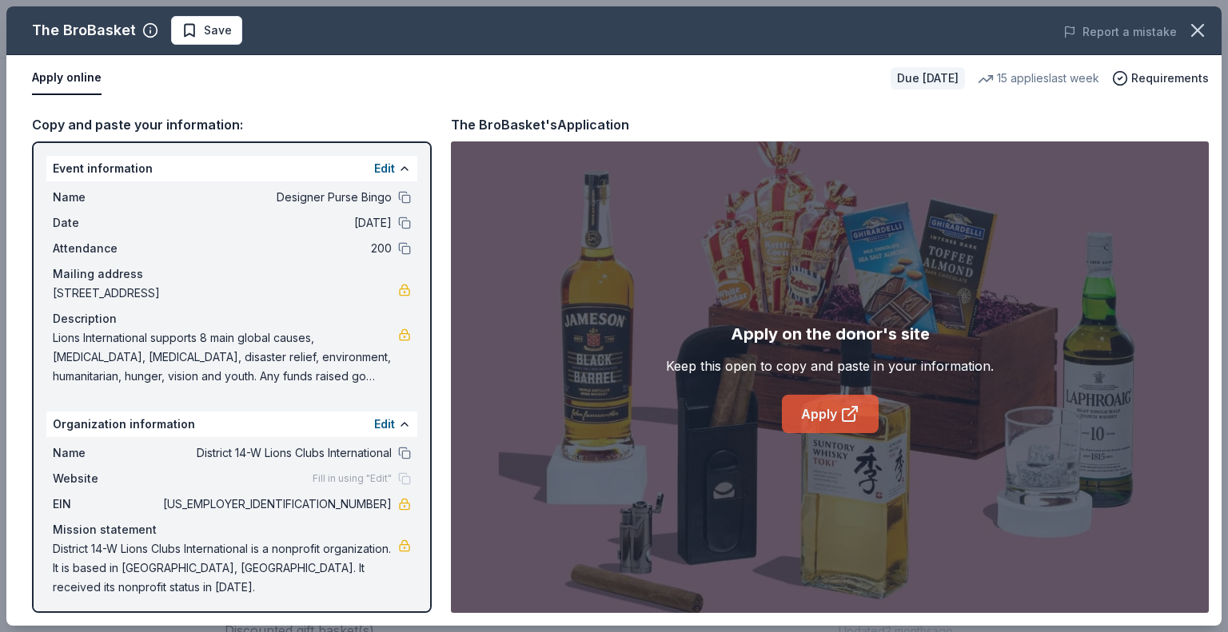
click at [842, 416] on icon at bounding box center [848, 415] width 12 height 12
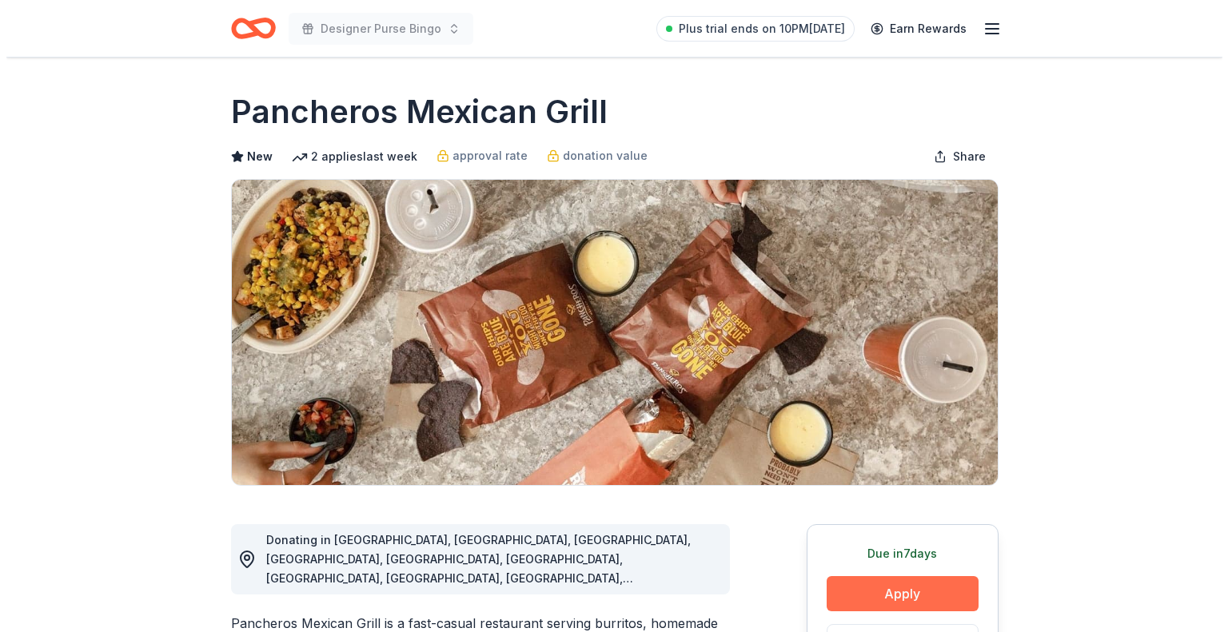
scroll to position [240, 0]
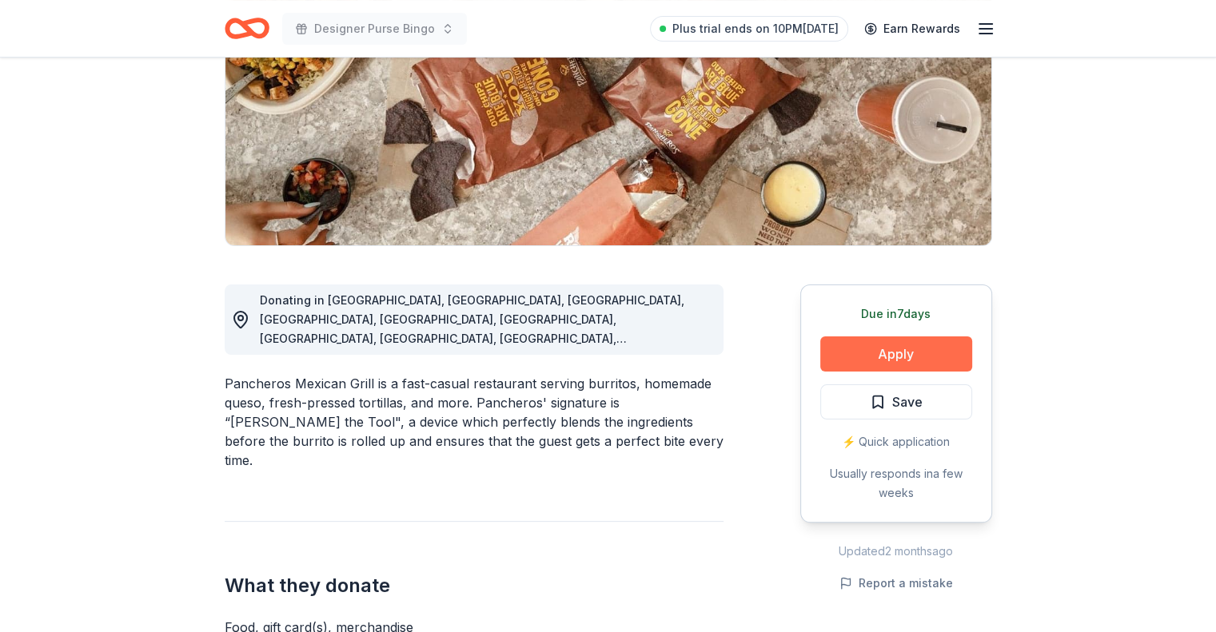
click at [878, 352] on button "Apply" at bounding box center [896, 353] width 152 height 35
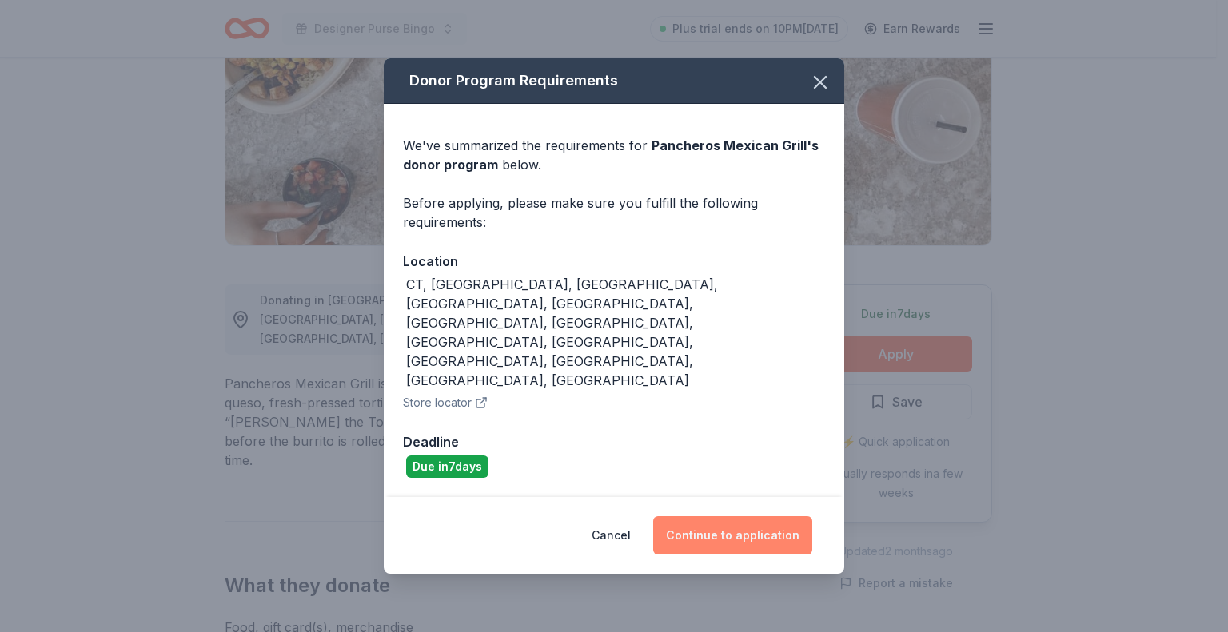
click at [742, 516] on button "Continue to application" at bounding box center [732, 535] width 159 height 38
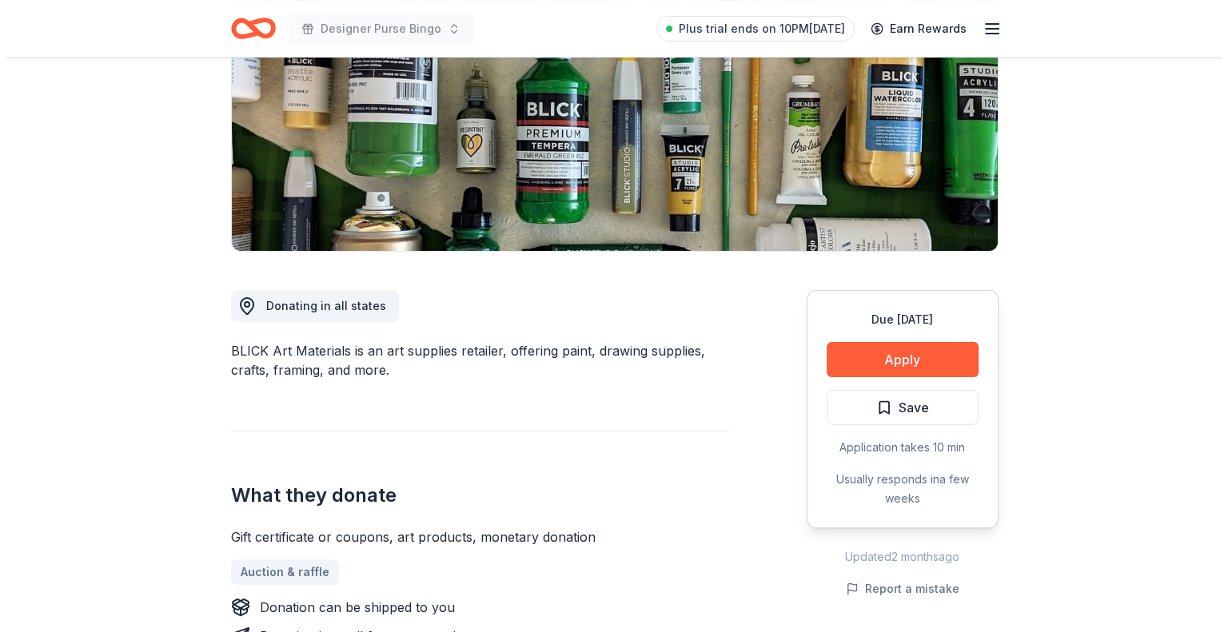
scroll to position [240, 0]
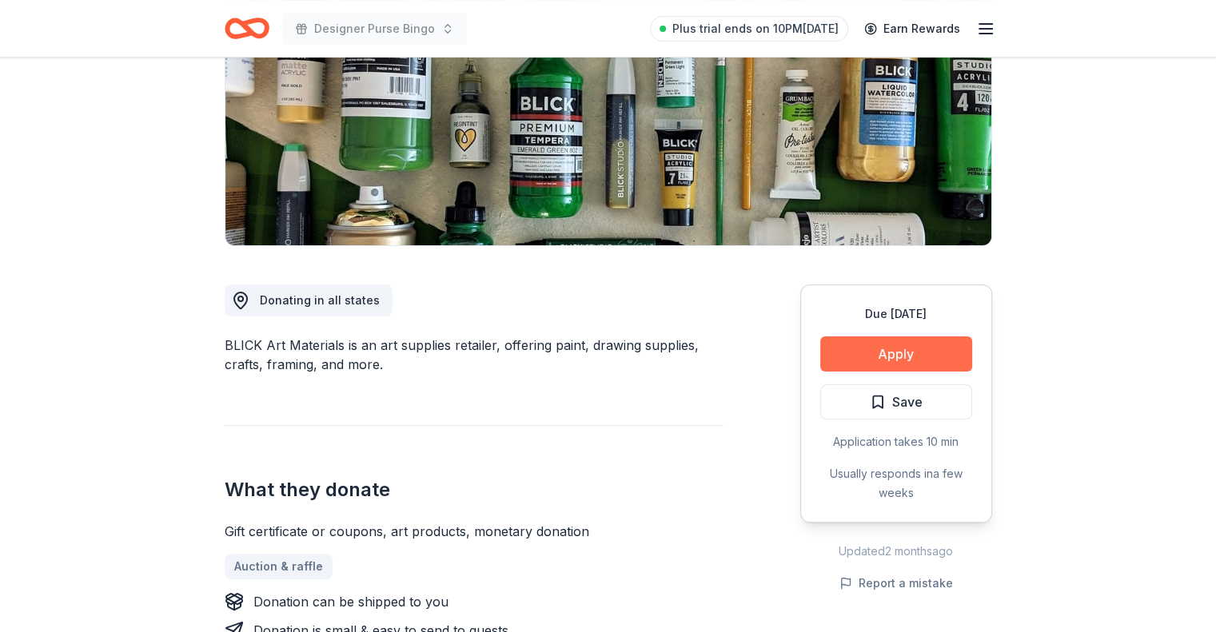
click at [914, 354] on button "Apply" at bounding box center [896, 353] width 152 height 35
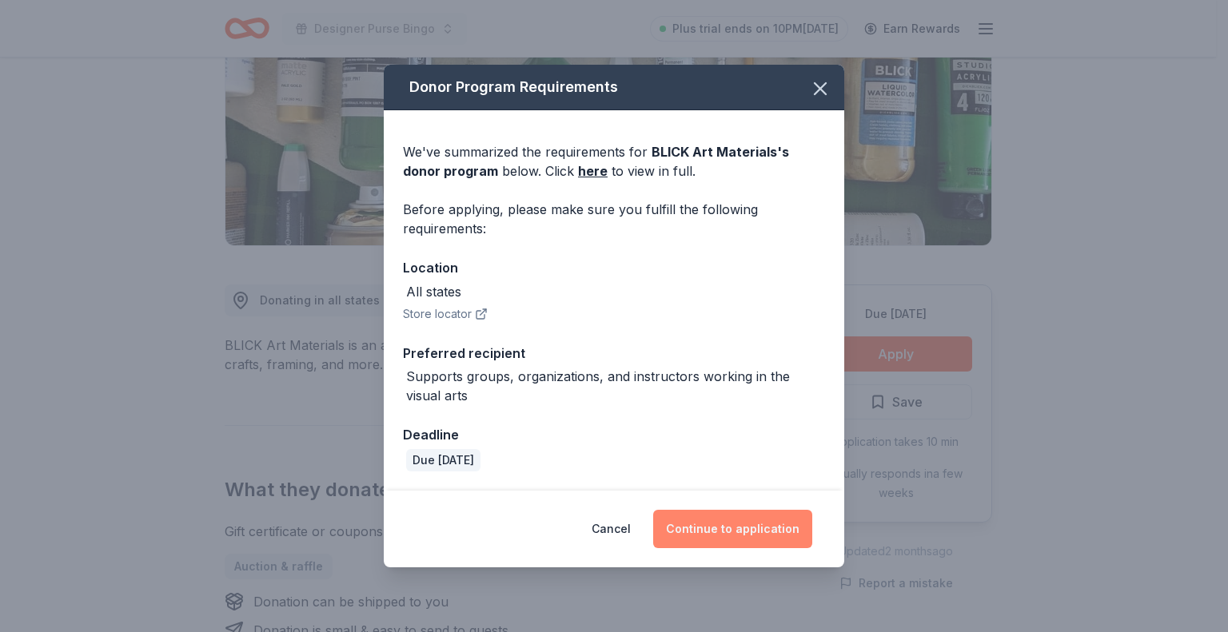
click at [716, 514] on button "Continue to application" at bounding box center [732, 529] width 159 height 38
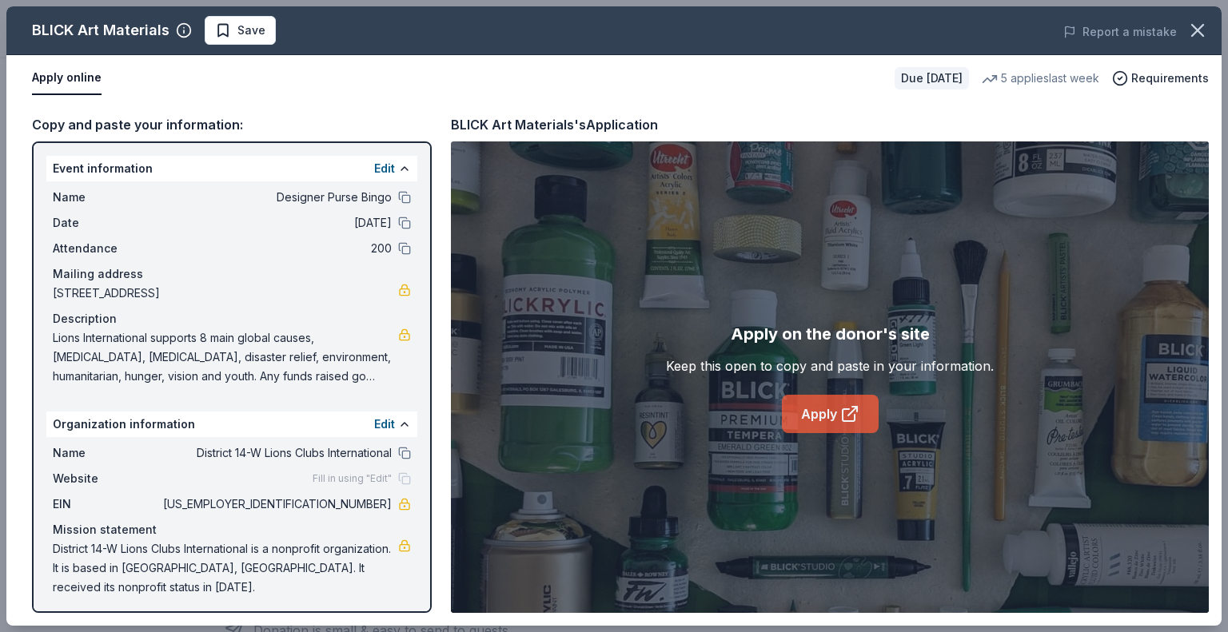
click at [818, 425] on link "Apply" at bounding box center [830, 414] width 97 height 38
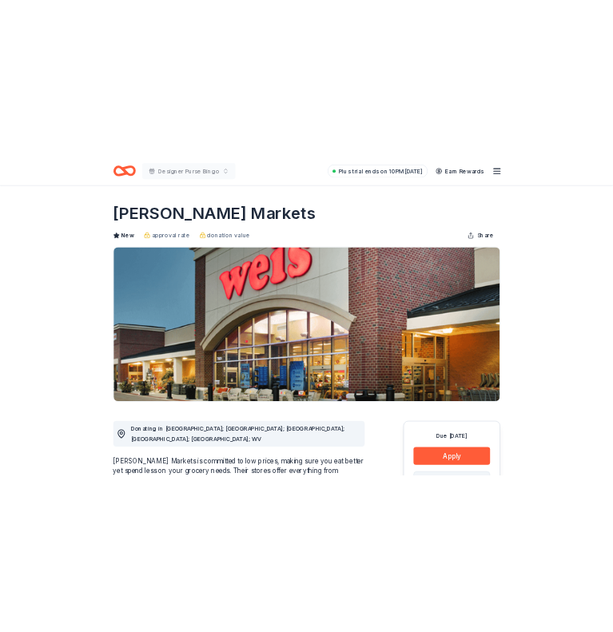
scroll to position [320, 0]
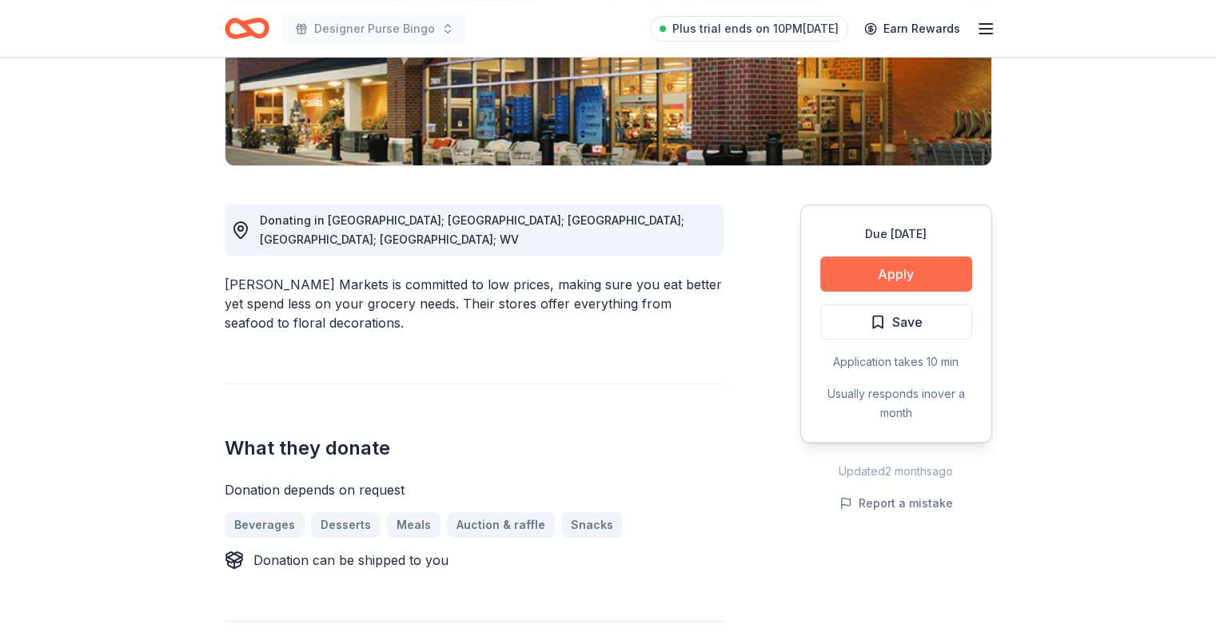
click at [851, 275] on button "Apply" at bounding box center [896, 274] width 152 height 35
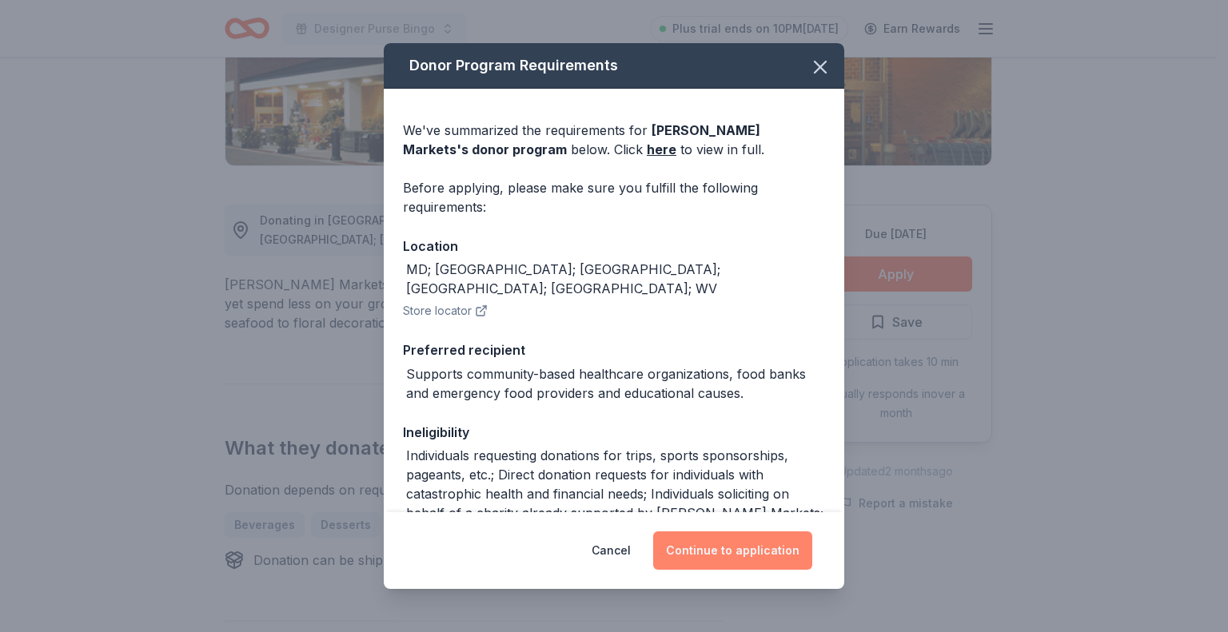
click at [714, 551] on button "Continue to application" at bounding box center [732, 550] width 159 height 38
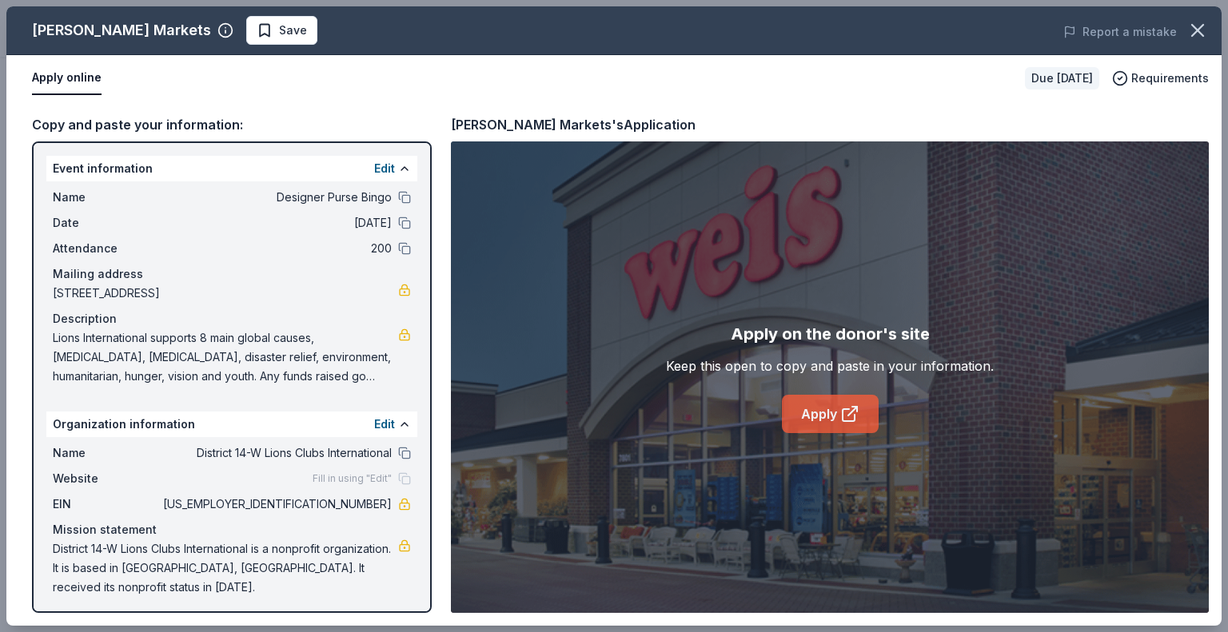
click at [809, 421] on link "Apply" at bounding box center [830, 414] width 97 height 38
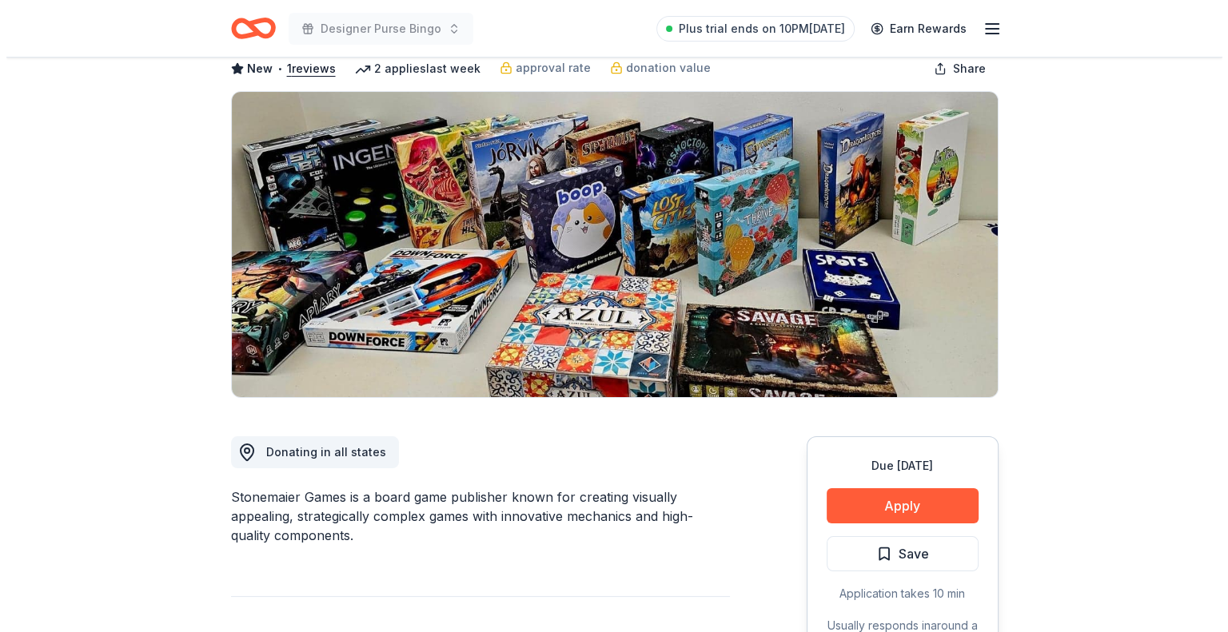
scroll to position [160, 0]
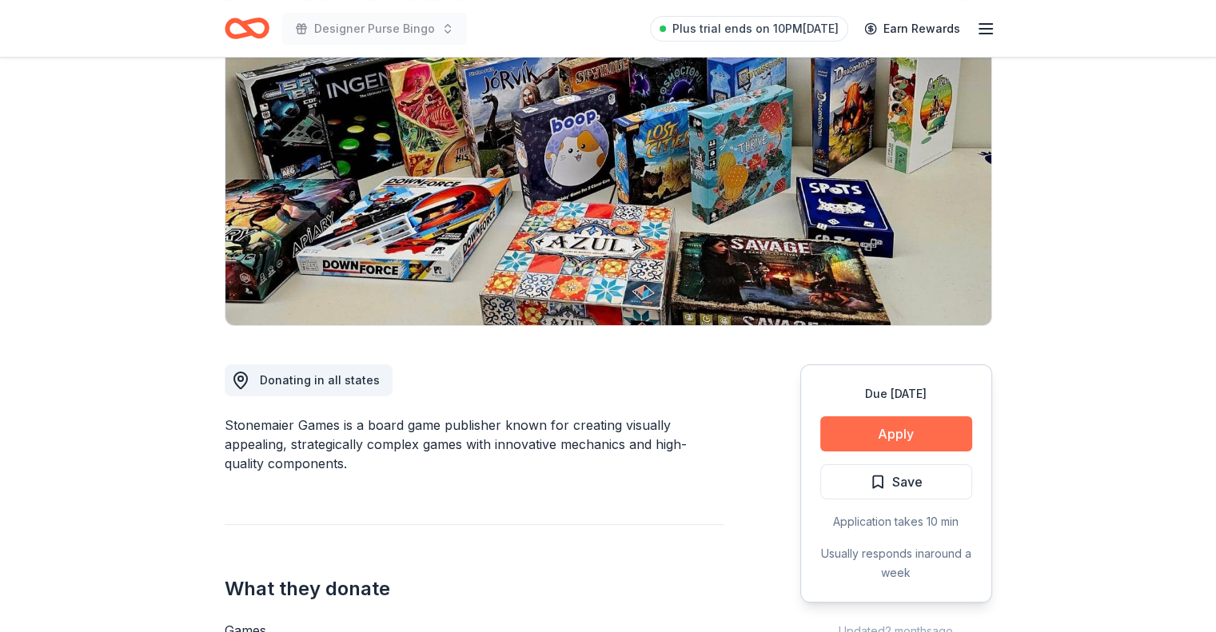
click at [874, 434] on button "Apply" at bounding box center [896, 433] width 152 height 35
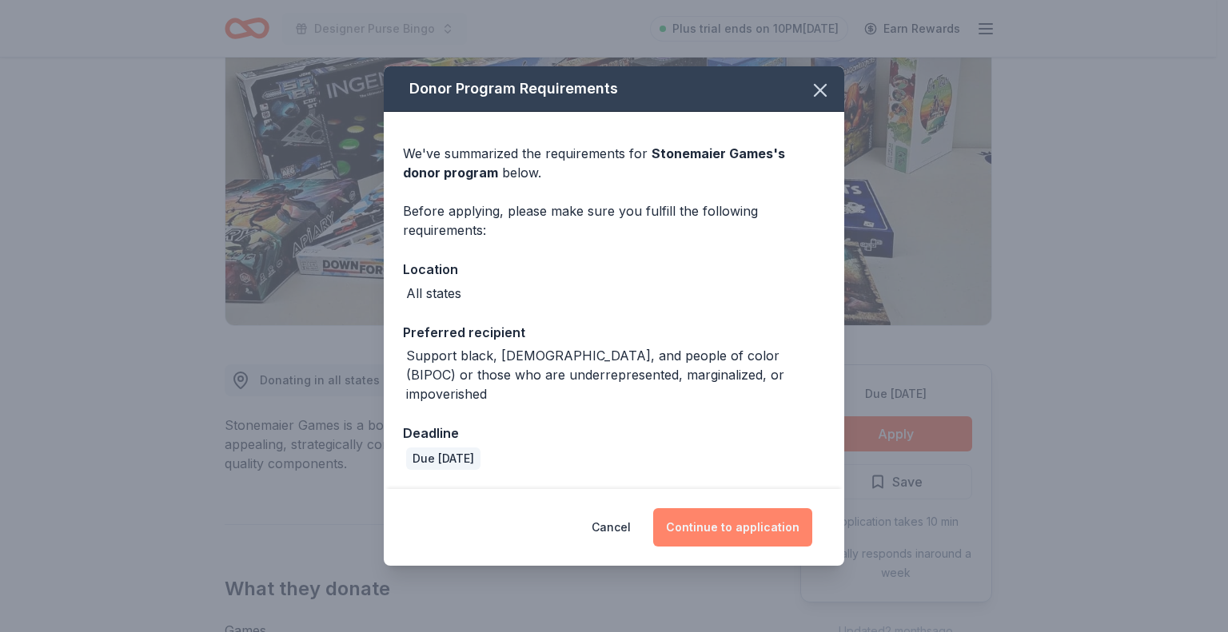
click at [695, 511] on button "Continue to application" at bounding box center [732, 527] width 159 height 38
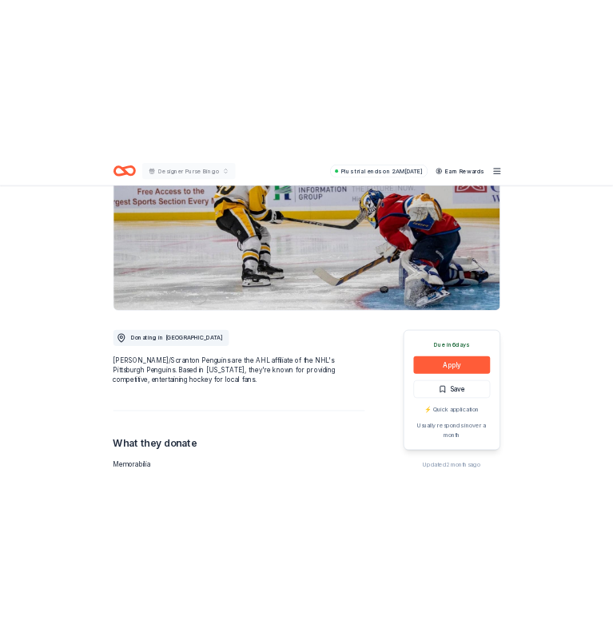
scroll to position [240, 0]
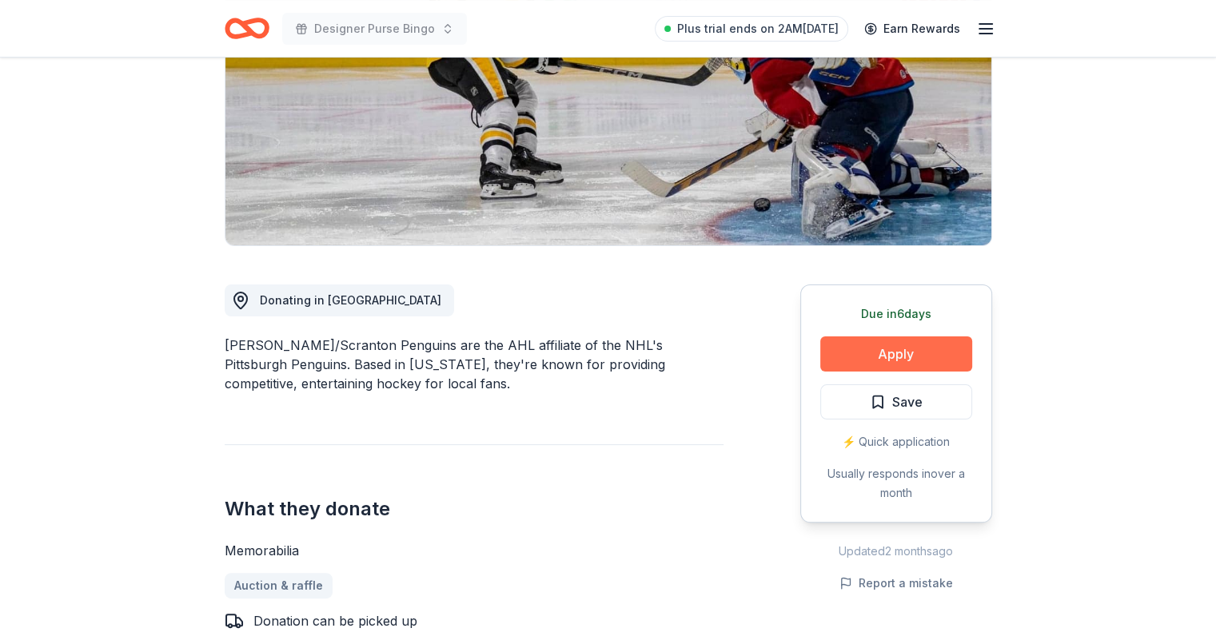
click at [865, 357] on button "Apply" at bounding box center [896, 353] width 152 height 35
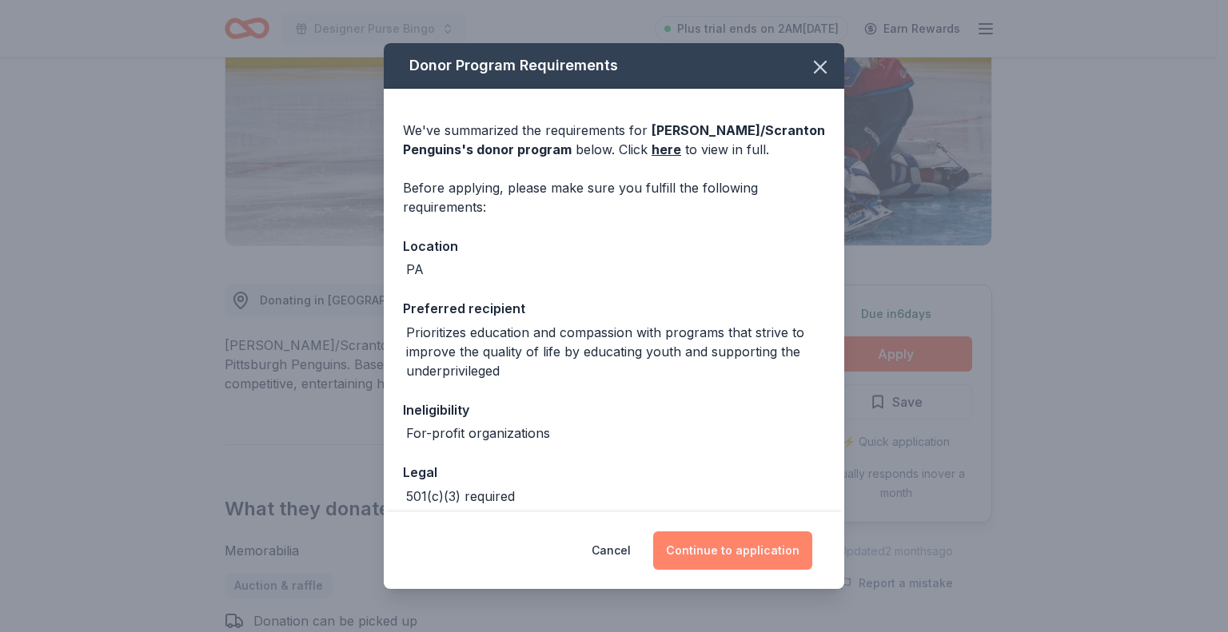
click at [735, 547] on button "Continue to application" at bounding box center [732, 550] width 159 height 38
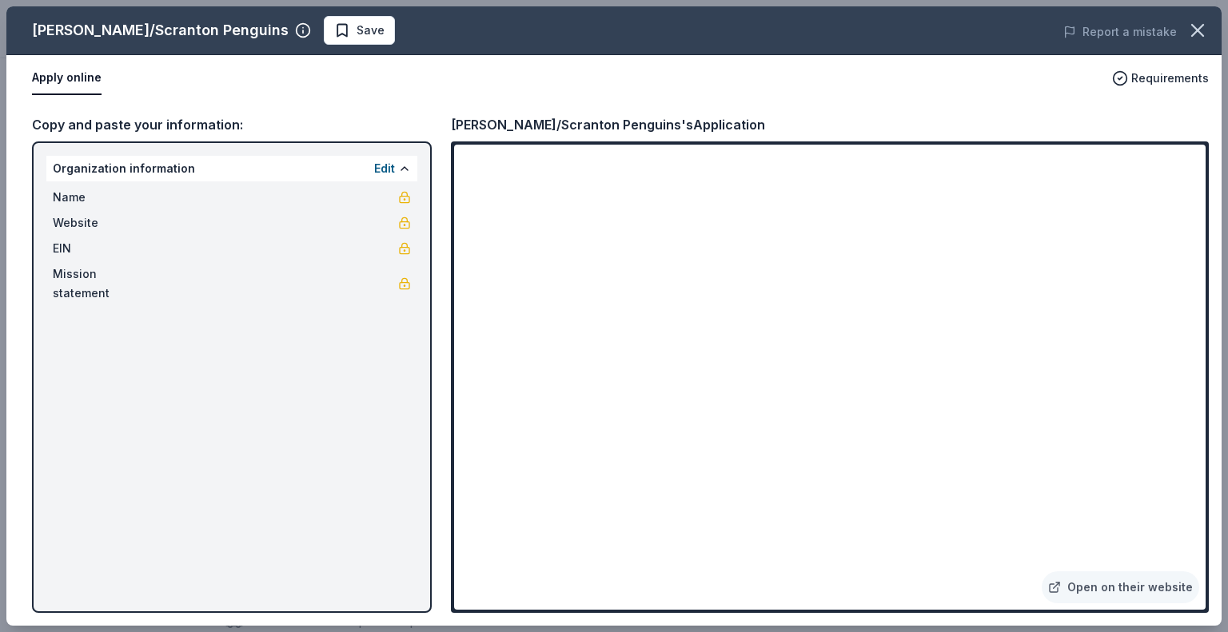
click at [817, 453] on div "Wilkes-Barre/Scranton Penguins Save Report a mistake Apply online Requirements …" at bounding box center [613, 315] width 1215 height 619
drag, startPoint x: 1192, startPoint y: 185, endPoint x: 1196, endPoint y: 213, distance: 29.0
click at [1196, 213] on div "Wilkes-Barre/Scranton Penguins Save Report a mistake Apply online Requirements …" at bounding box center [613, 315] width 1215 height 619
drag, startPoint x: 1196, startPoint y: 206, endPoint x: 1190, endPoint y: 304, distance: 97.7
click at [1190, 304] on div "Wilkes-Barre/Scranton Penguins Save Report a mistake Apply online Requirements …" at bounding box center [613, 315] width 1215 height 619
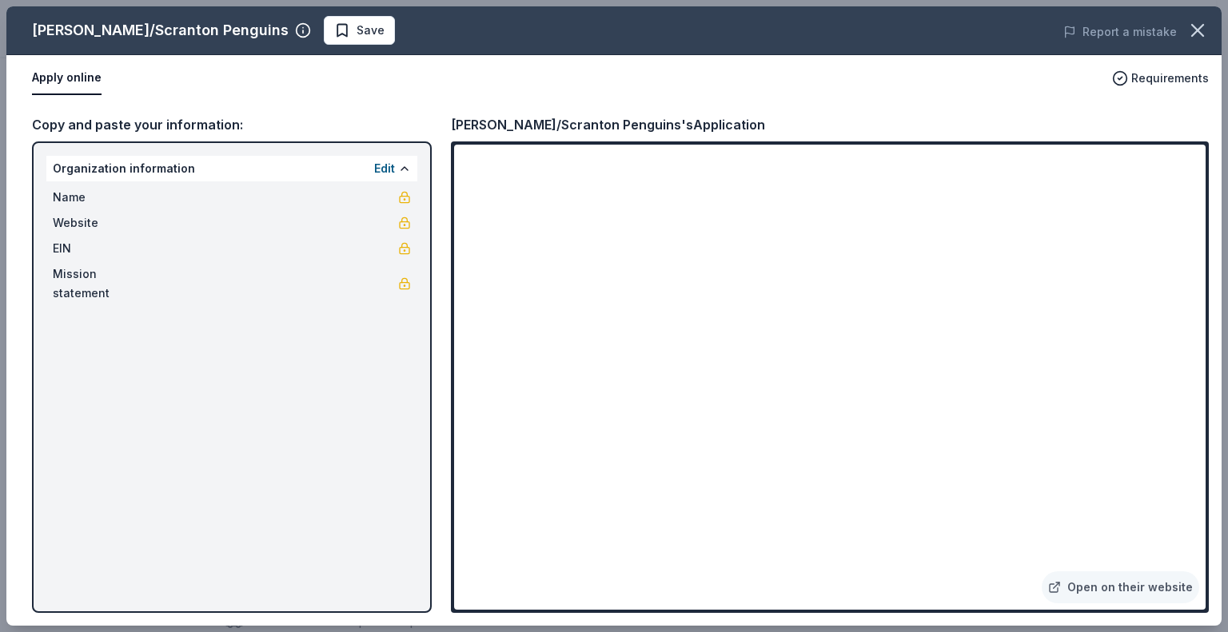
drag, startPoint x: 1202, startPoint y: 217, endPoint x: 1166, endPoint y: 327, distance: 116.0
click at [1181, 309] on div "Wilkes-Barre/Scranton Penguins Save Report a mistake Apply online Requirements …" at bounding box center [613, 315] width 1215 height 619
click at [946, 456] on div "Wilkes-Barre/Scranton Penguins Save Report a mistake Apply online Requirements …" at bounding box center [613, 315] width 1215 height 619
click at [950, 434] on div "Wilkes-Barre/Scranton Penguins Save Report a mistake Apply online Requirements …" at bounding box center [613, 315] width 1215 height 619
click at [844, 466] on div "Wilkes-Barre/Scranton Penguins Save Report a mistake Apply online Requirements …" at bounding box center [613, 315] width 1215 height 619
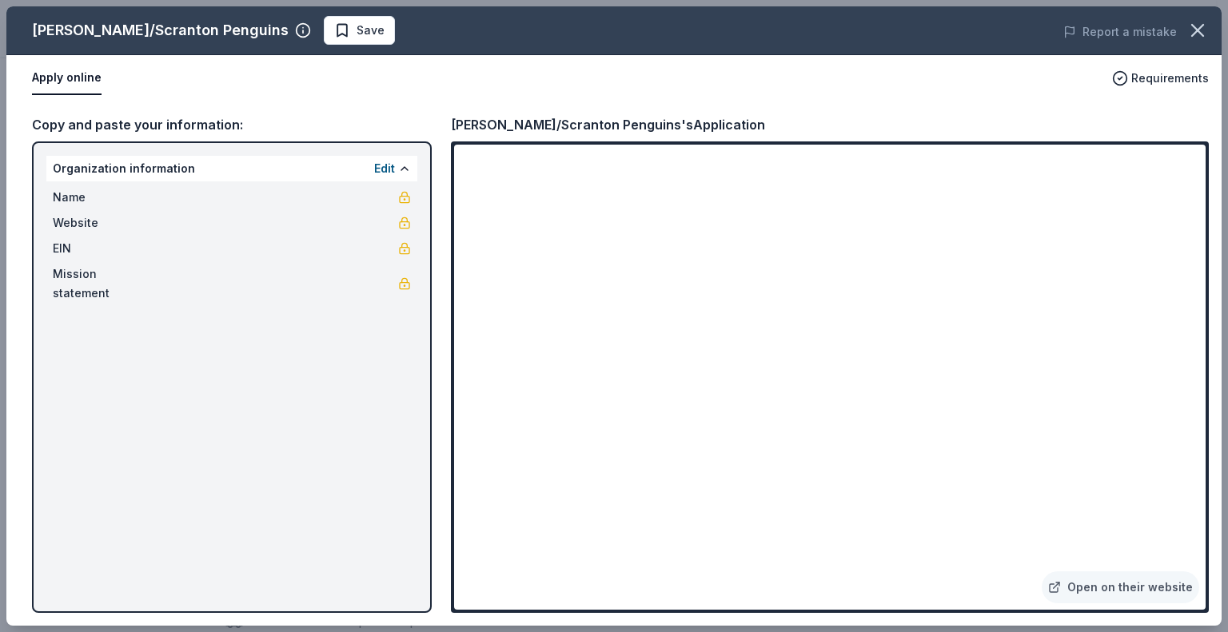
drag, startPoint x: 1195, startPoint y: 201, endPoint x: 1184, endPoint y: 328, distance: 127.5
click at [1184, 328] on div "Wilkes-Barre/Scranton Penguins Save Report a mistake Apply online Requirements …" at bounding box center [613, 315] width 1215 height 619
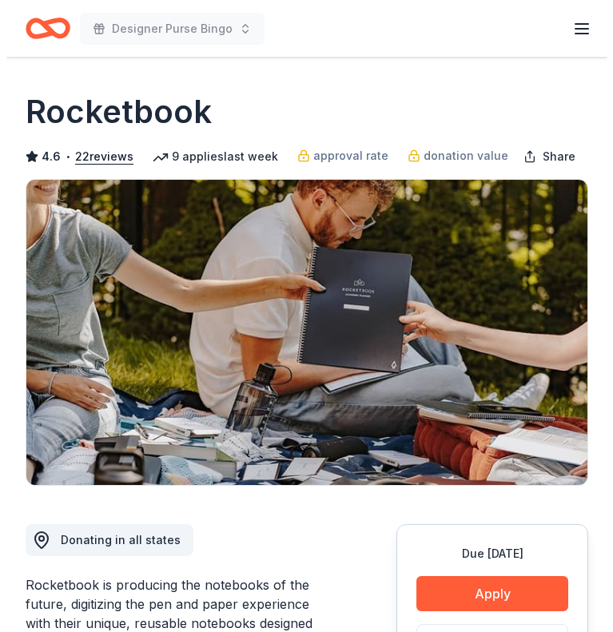
scroll to position [320, 0]
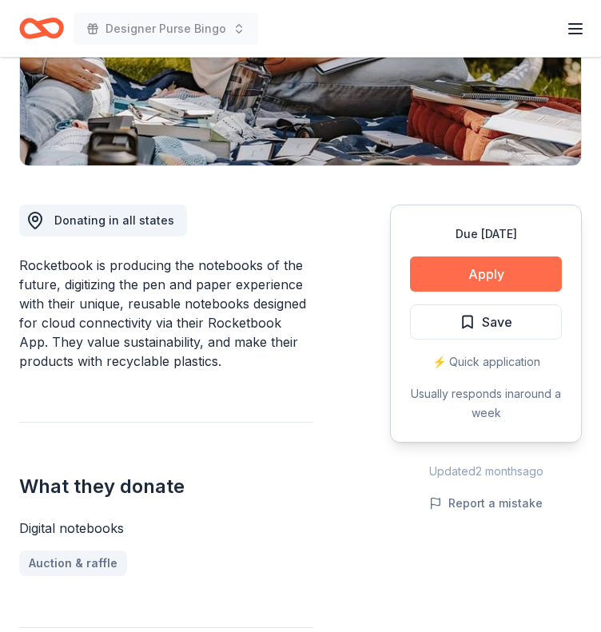
click at [485, 265] on button "Apply" at bounding box center [486, 274] width 152 height 35
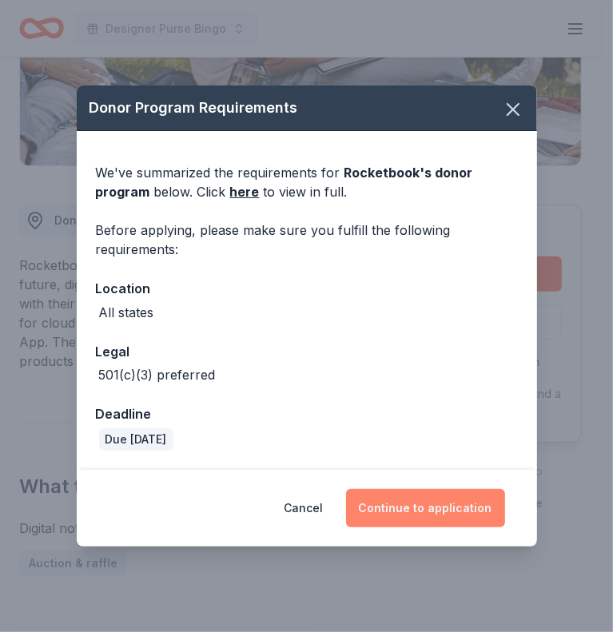
click at [408, 498] on button "Continue to application" at bounding box center [425, 508] width 159 height 38
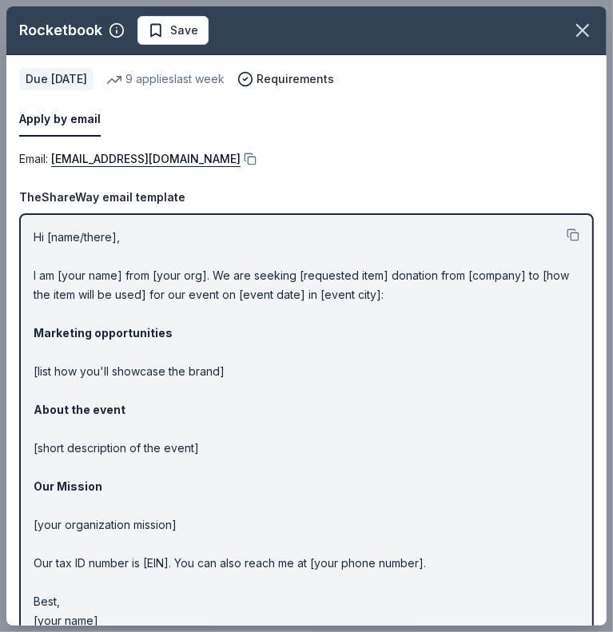
drag, startPoint x: 32, startPoint y: 233, endPoint x: 115, endPoint y: 260, distance: 87.2
click at [115, 260] on div "Hi [name/there], I am [your name] from [your org]. We are seeking [requested it…" at bounding box center [306, 429] width 575 height 432
click at [567, 231] on button at bounding box center [573, 235] width 13 height 13
click at [257, 159] on button at bounding box center [249, 159] width 16 height 13
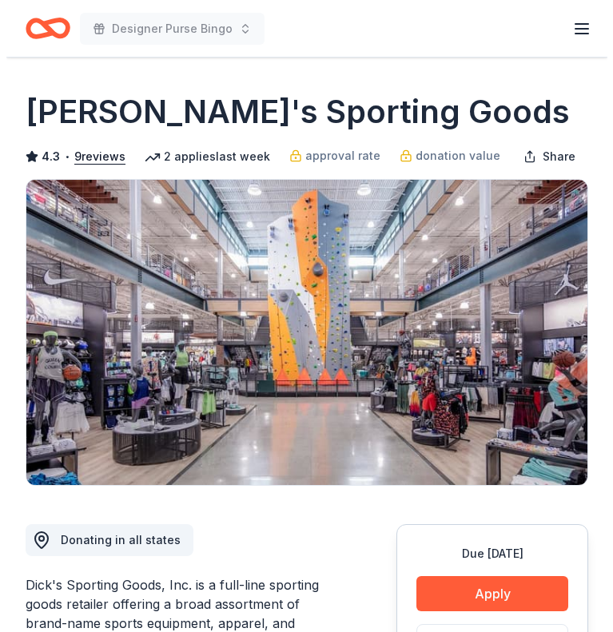
scroll to position [320, 0]
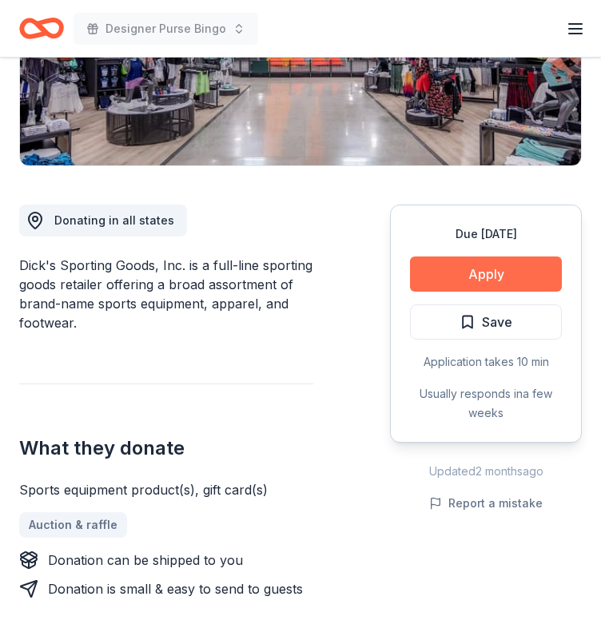
click at [493, 276] on button "Apply" at bounding box center [486, 274] width 152 height 35
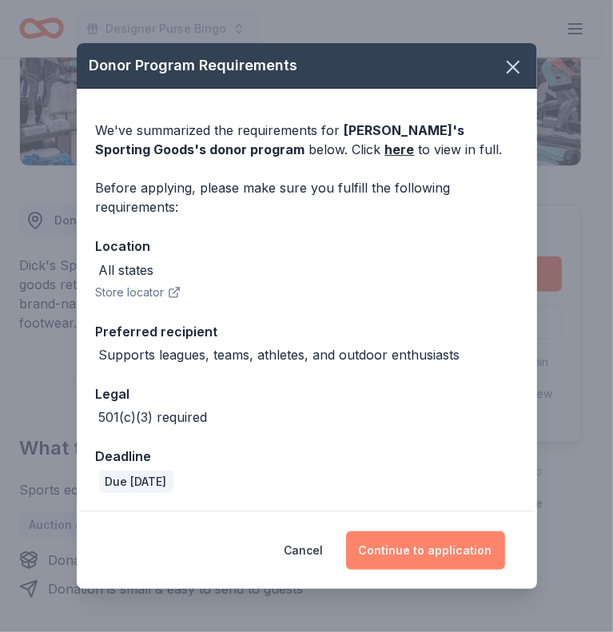
click at [443, 555] on button "Continue to application" at bounding box center [425, 550] width 159 height 38
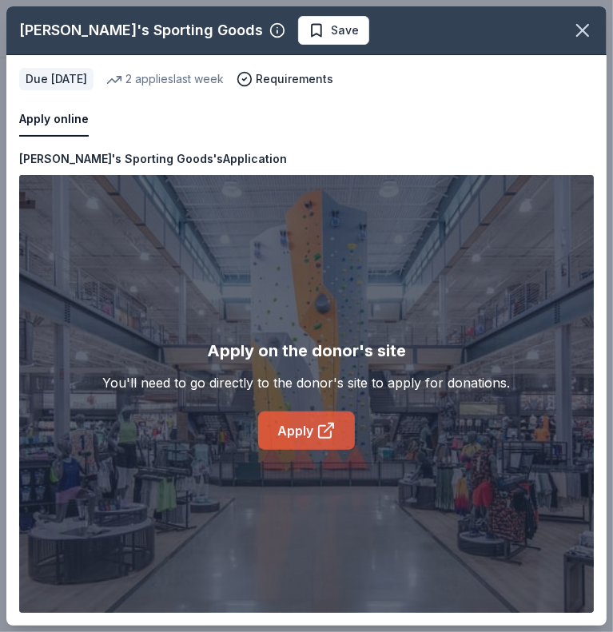
click at [296, 444] on link "Apply" at bounding box center [306, 431] width 97 height 38
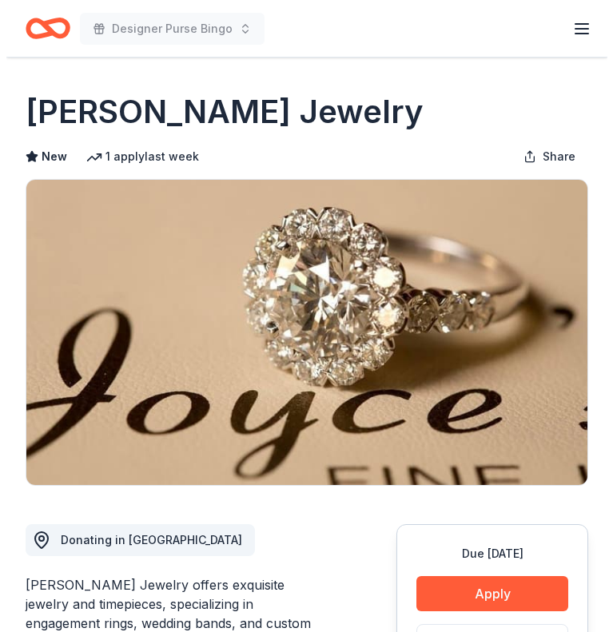
scroll to position [160, 0]
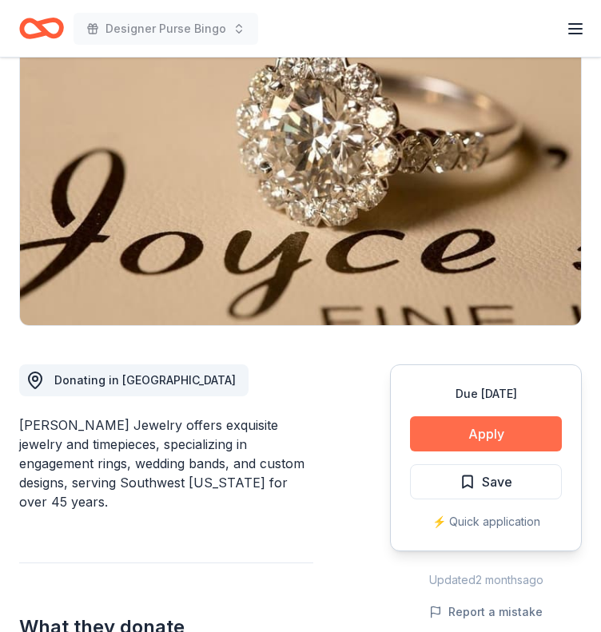
click at [454, 447] on button "Apply" at bounding box center [486, 433] width 152 height 35
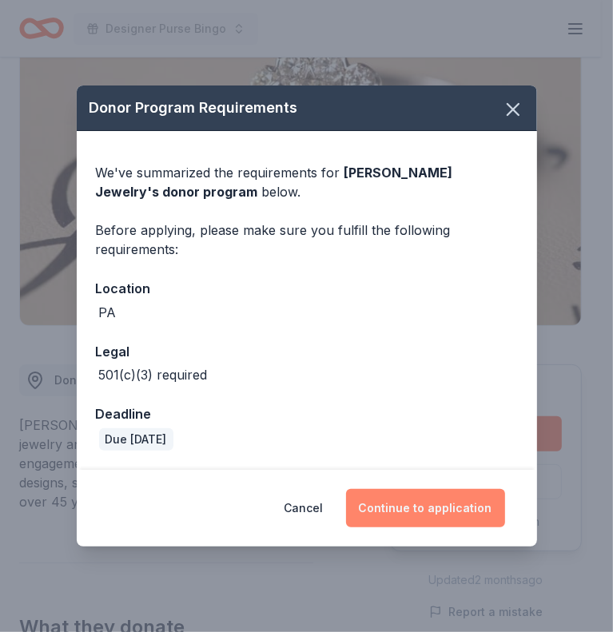
click at [412, 506] on button "Continue to application" at bounding box center [425, 508] width 159 height 38
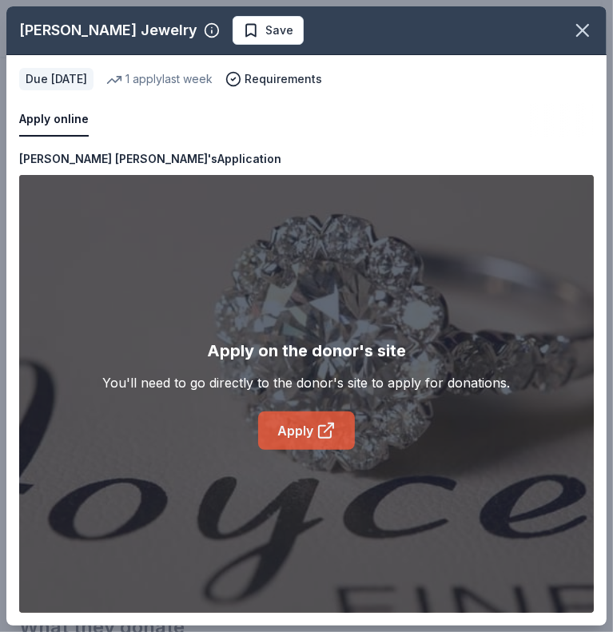
click at [329, 439] on icon at bounding box center [325, 430] width 19 height 19
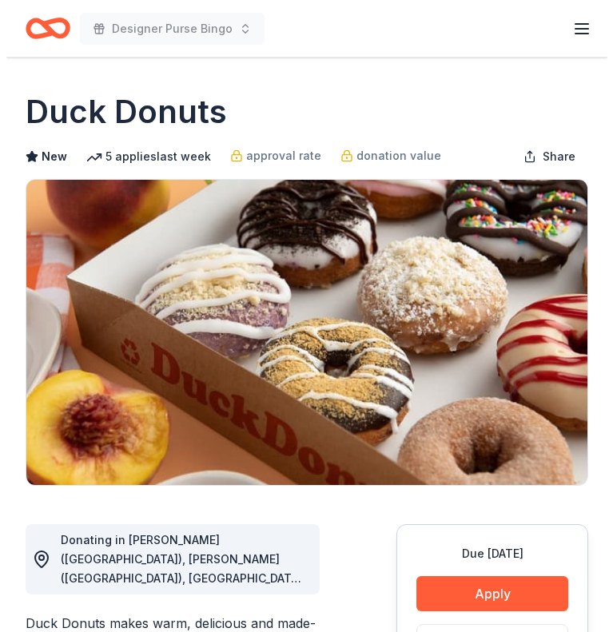
scroll to position [240, 0]
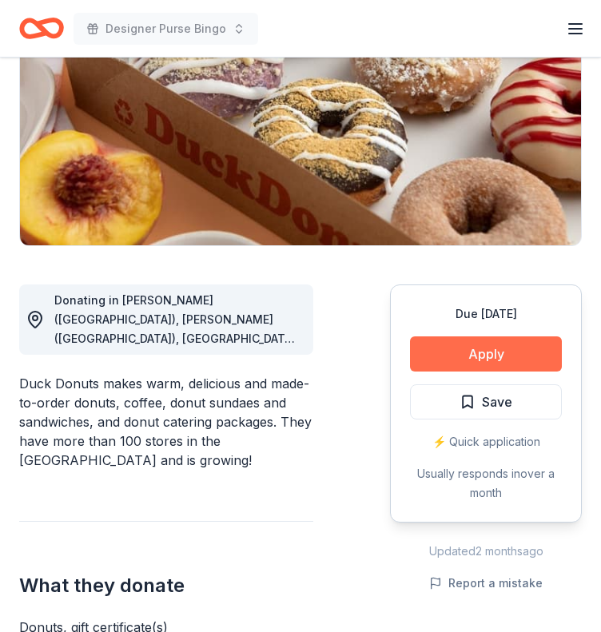
click at [487, 351] on button "Apply" at bounding box center [486, 353] width 152 height 35
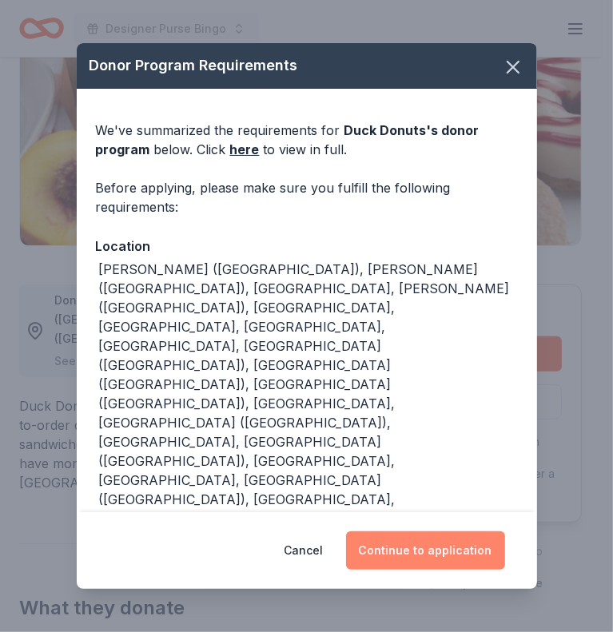
click at [409, 531] on button "Continue to application" at bounding box center [425, 550] width 159 height 38
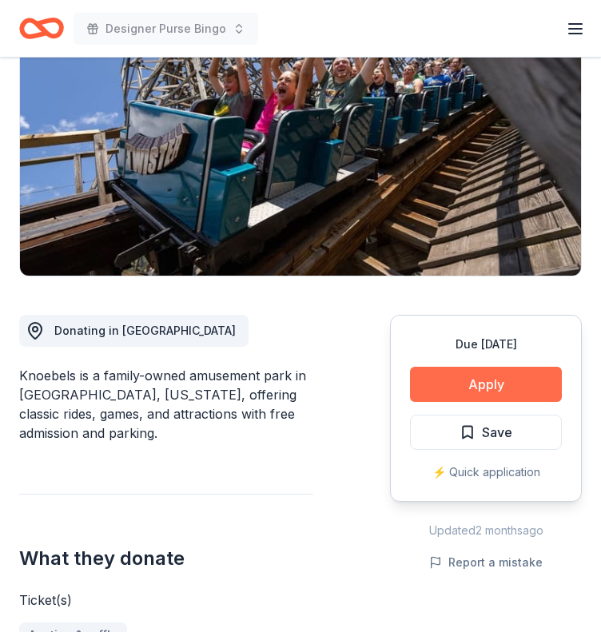
scroll to position [240, 0]
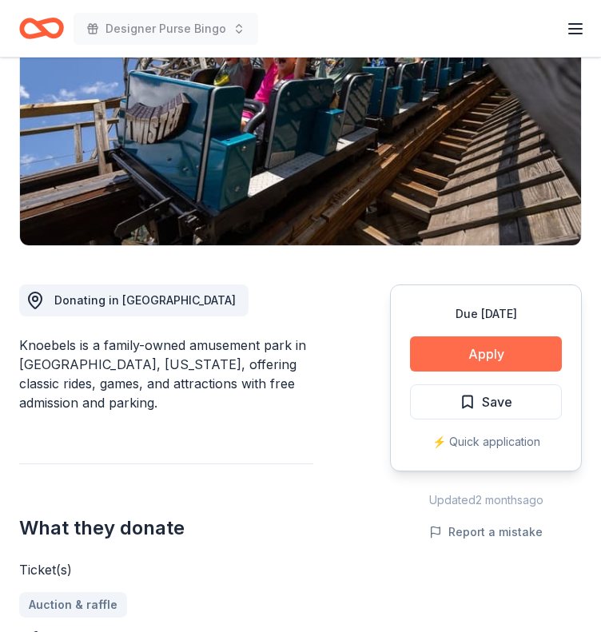
click at [456, 348] on button "Apply" at bounding box center [486, 353] width 152 height 35
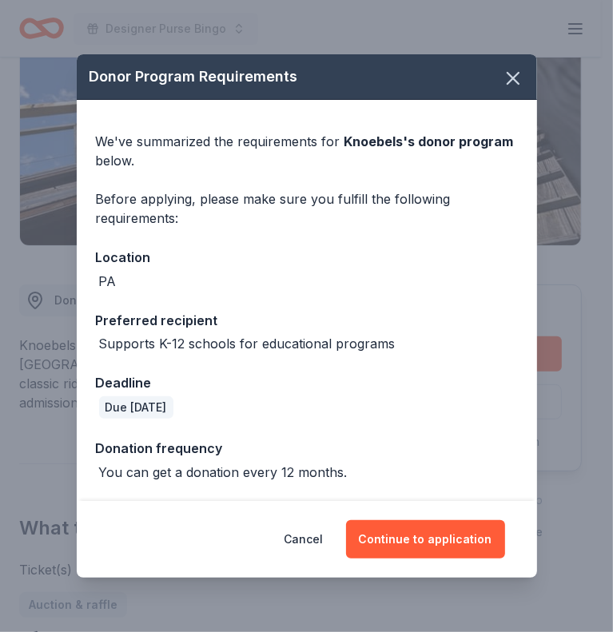
drag, startPoint x: 435, startPoint y: 539, endPoint x: 591, endPoint y: 18, distance: 544.1
click at [592, 34] on div "Donor Program Requirements We've summarized the requirements for Knoebels 's do…" at bounding box center [306, 316] width 613 height 632
click at [503, 78] on icon "button" at bounding box center [513, 78] width 22 height 22
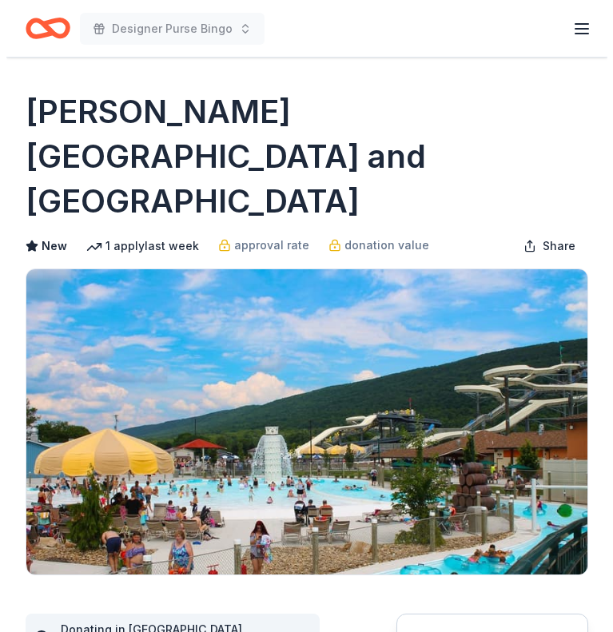
scroll to position [160, 0]
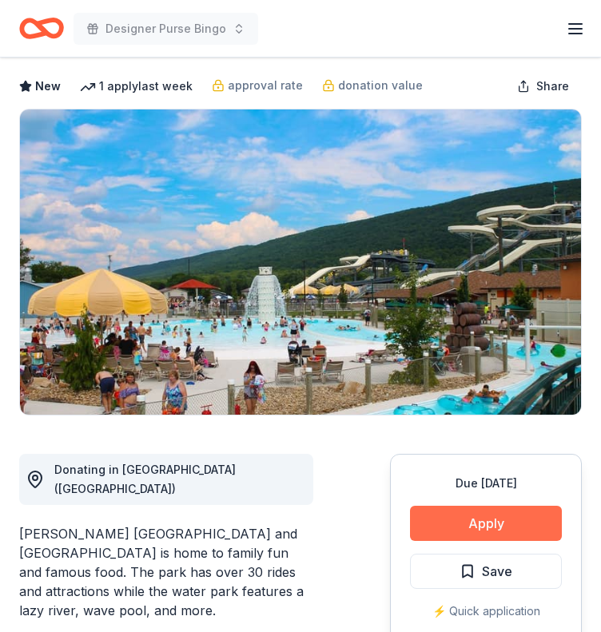
click at [484, 506] on button "Apply" at bounding box center [486, 523] width 152 height 35
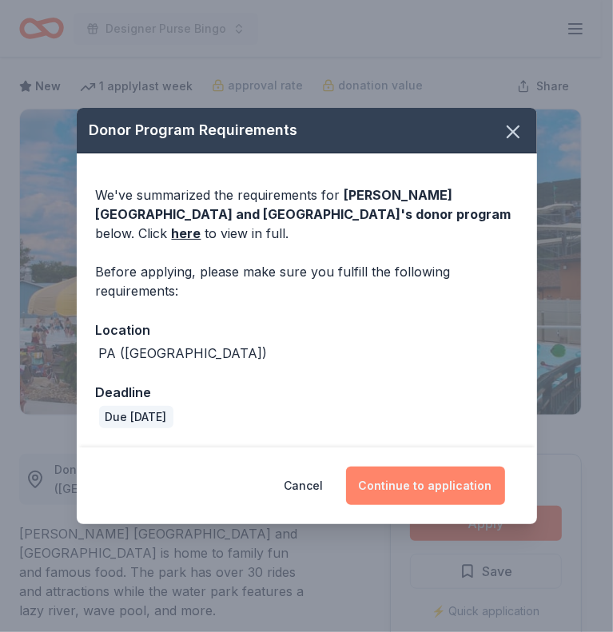
click at [403, 492] on button "Continue to application" at bounding box center [425, 486] width 159 height 38
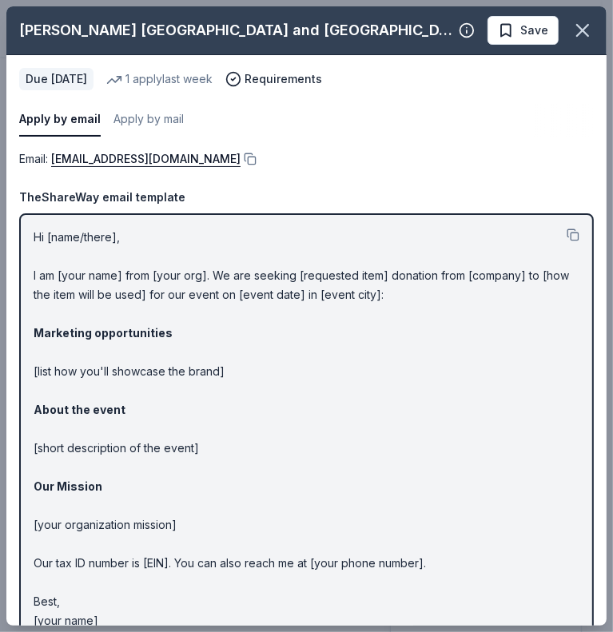
scroll to position [30, 0]
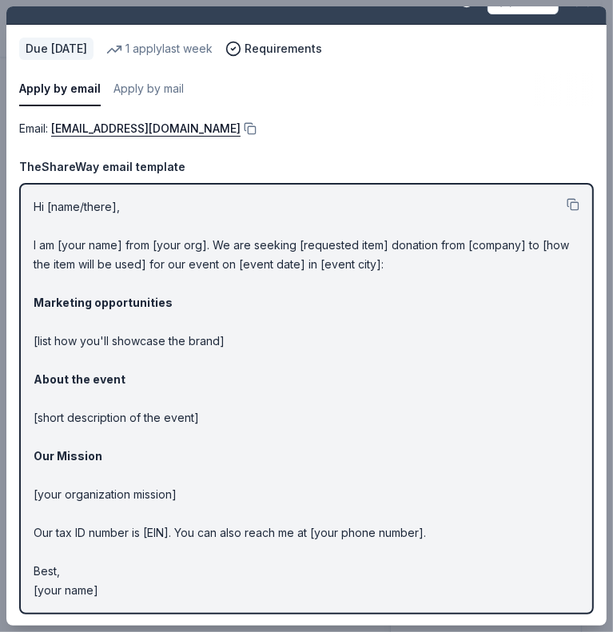
drag, startPoint x: 119, startPoint y: 591, endPoint x: 63, endPoint y: 542, distance: 74.2
click at [63, 542] on p "Hi [name/there], I am [your name] from [your org]. We are seeking [requested it…" at bounding box center [307, 398] width 546 height 403
click at [241, 124] on button at bounding box center [249, 128] width 16 height 13
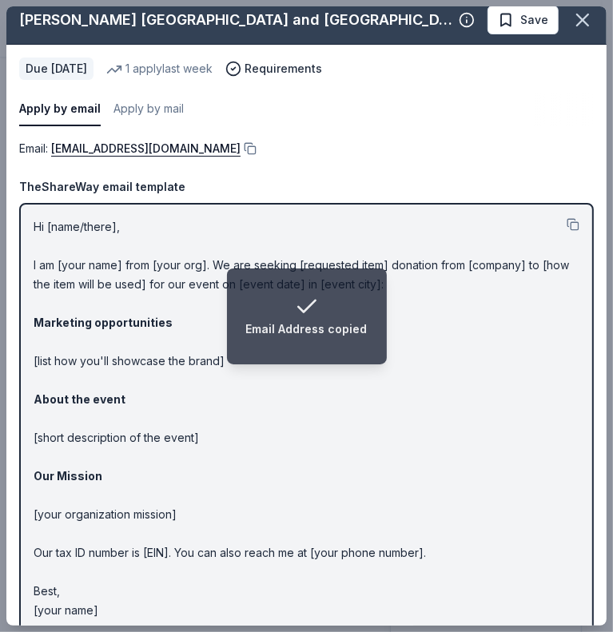
scroll to position [0, 0]
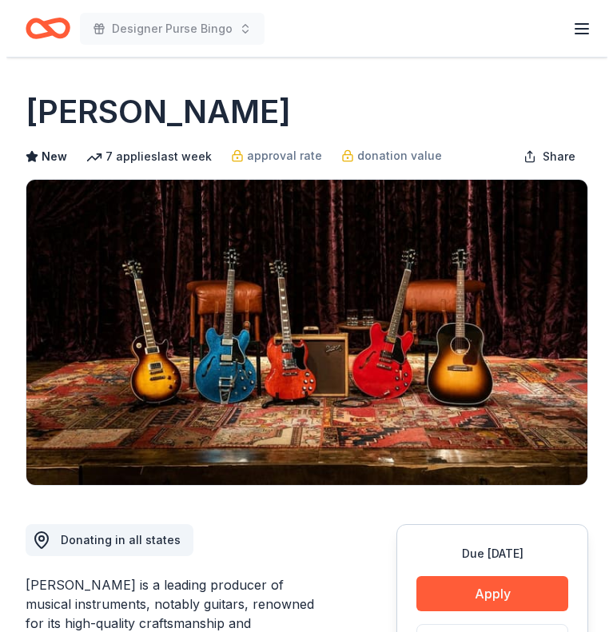
scroll to position [240, 0]
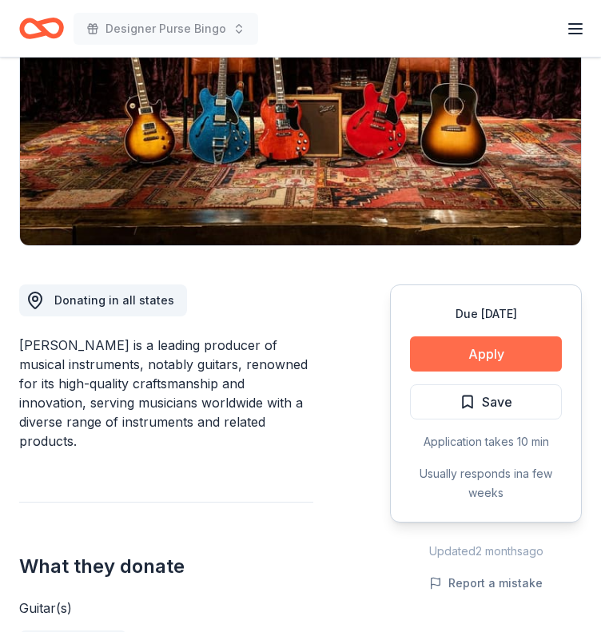
click at [477, 351] on button "Apply" at bounding box center [486, 353] width 152 height 35
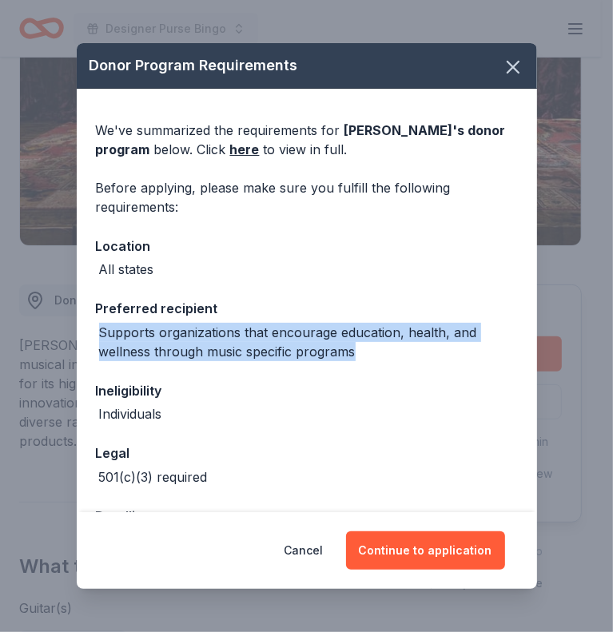
drag, startPoint x: 361, startPoint y: 348, endPoint x: 356, endPoint y: 307, distance: 41.0
click at [356, 307] on div "Preferred recipient Supports organizations that encourage education, health, an…" at bounding box center [307, 329] width 422 height 62
click at [396, 359] on div "Supports organizations that encourage education, health, and wellness through m…" at bounding box center [308, 342] width 419 height 38
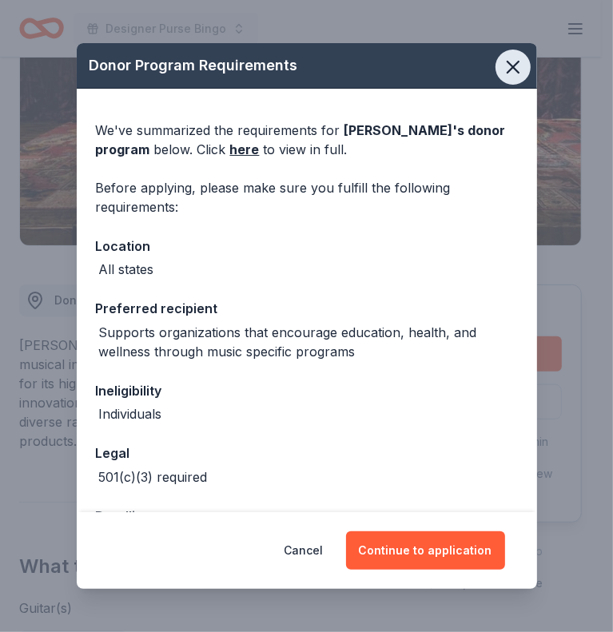
click at [502, 68] on icon "button" at bounding box center [513, 67] width 22 height 22
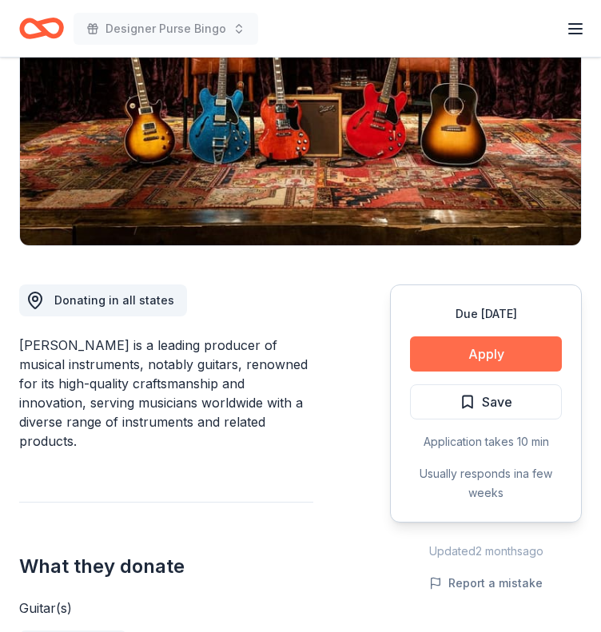
click at [440, 348] on button "Apply" at bounding box center [486, 353] width 152 height 35
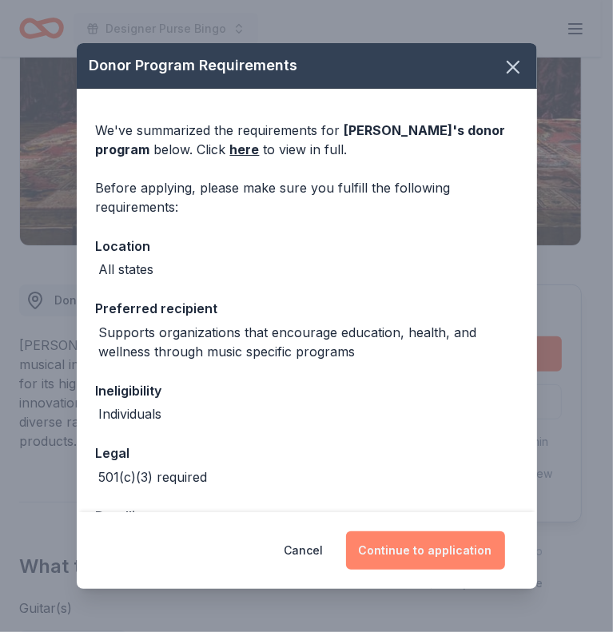
click at [416, 560] on button "Continue to application" at bounding box center [425, 550] width 159 height 38
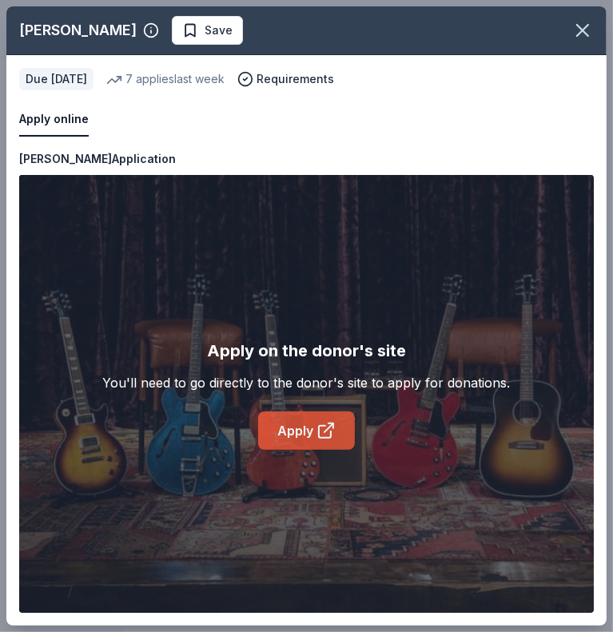
click at [307, 432] on link "Apply" at bounding box center [306, 431] width 97 height 38
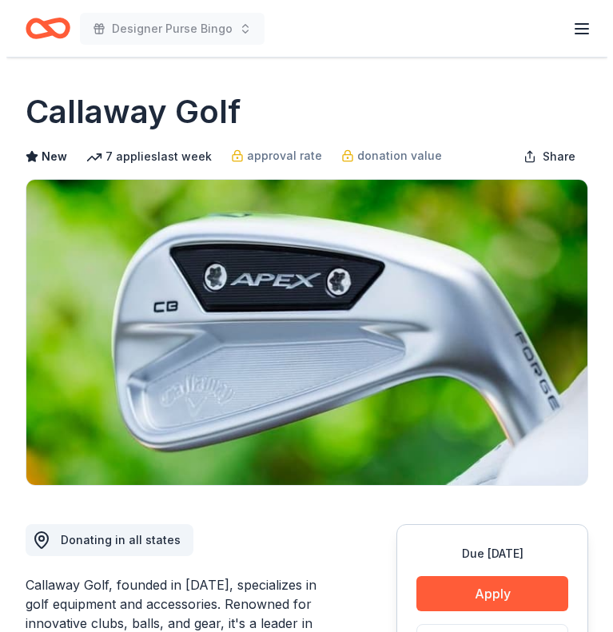
scroll to position [400, 0]
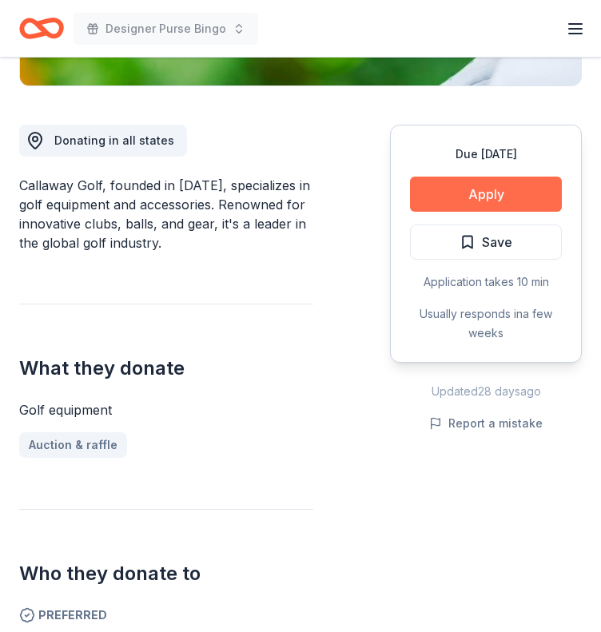
click at [473, 185] on button "Apply" at bounding box center [486, 194] width 152 height 35
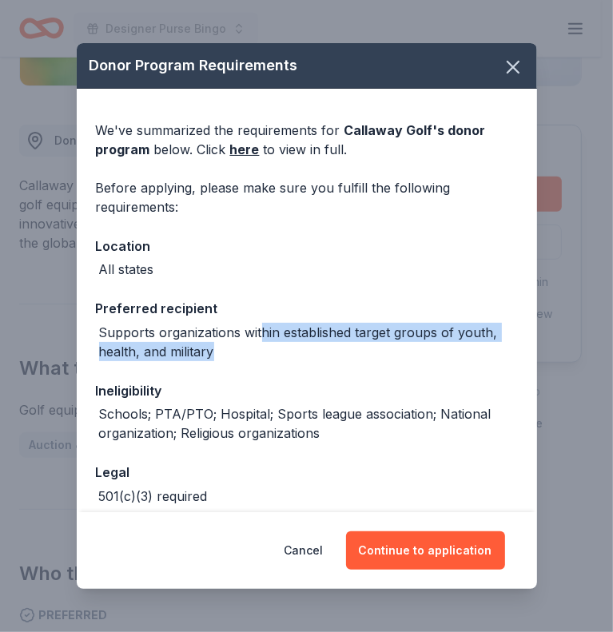
drag, startPoint x: 262, startPoint y: 341, endPoint x: 264, endPoint y: 351, distance: 9.7
click at [264, 351] on div "Supports organizations within established target groups of youth, health, and m…" at bounding box center [308, 342] width 419 height 38
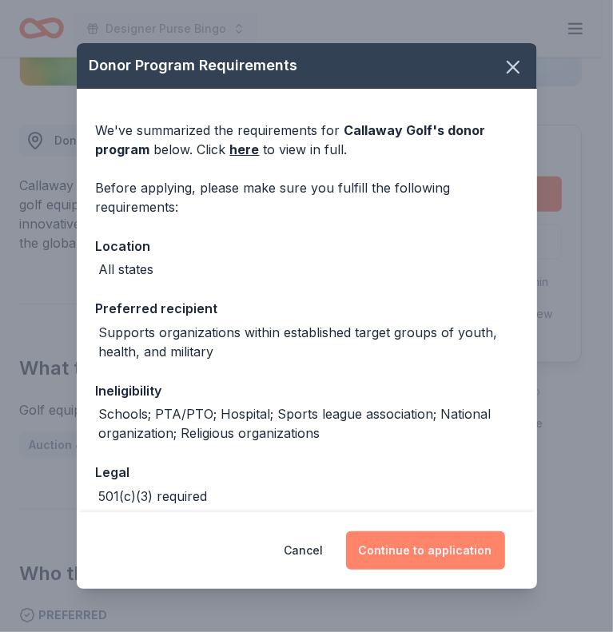
click at [440, 541] on button "Continue to application" at bounding box center [425, 550] width 159 height 38
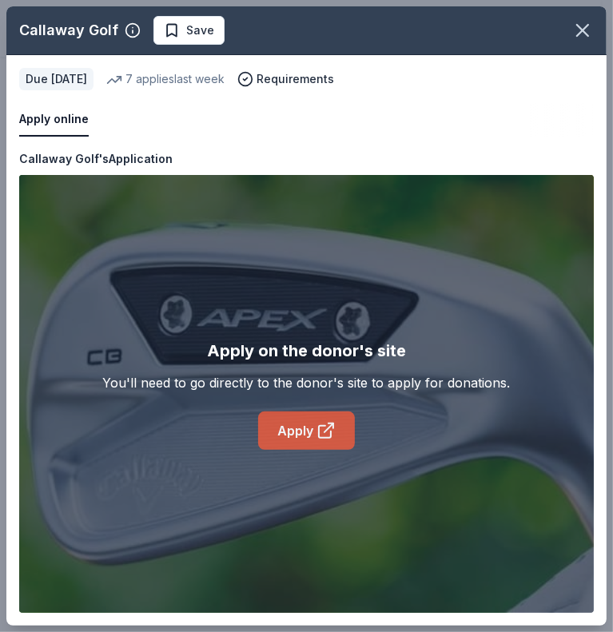
click at [336, 424] on link "Apply" at bounding box center [306, 431] width 97 height 38
click at [301, 433] on link "Apply" at bounding box center [306, 431] width 97 height 38
